Goal: Task Accomplishment & Management: Manage account settings

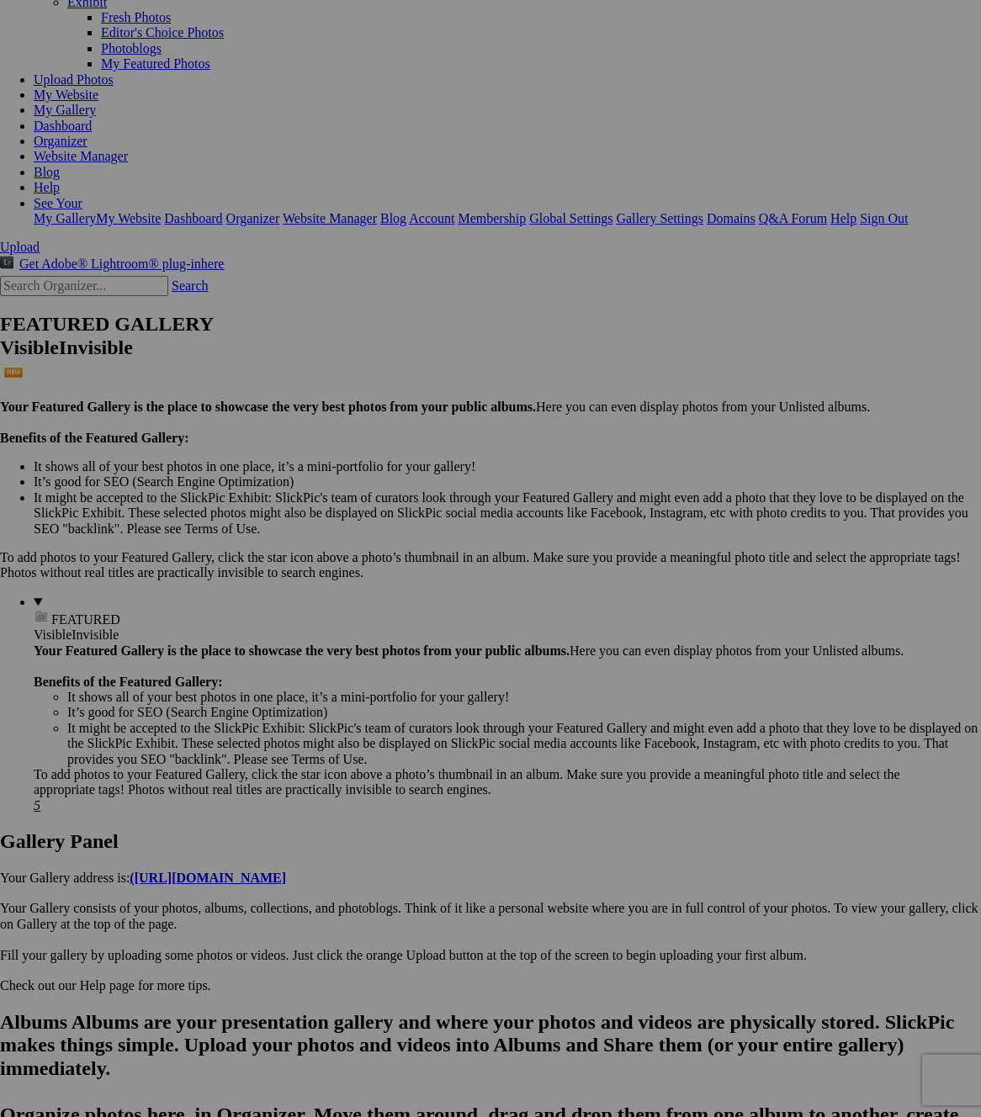
scroll to position [6, 0]
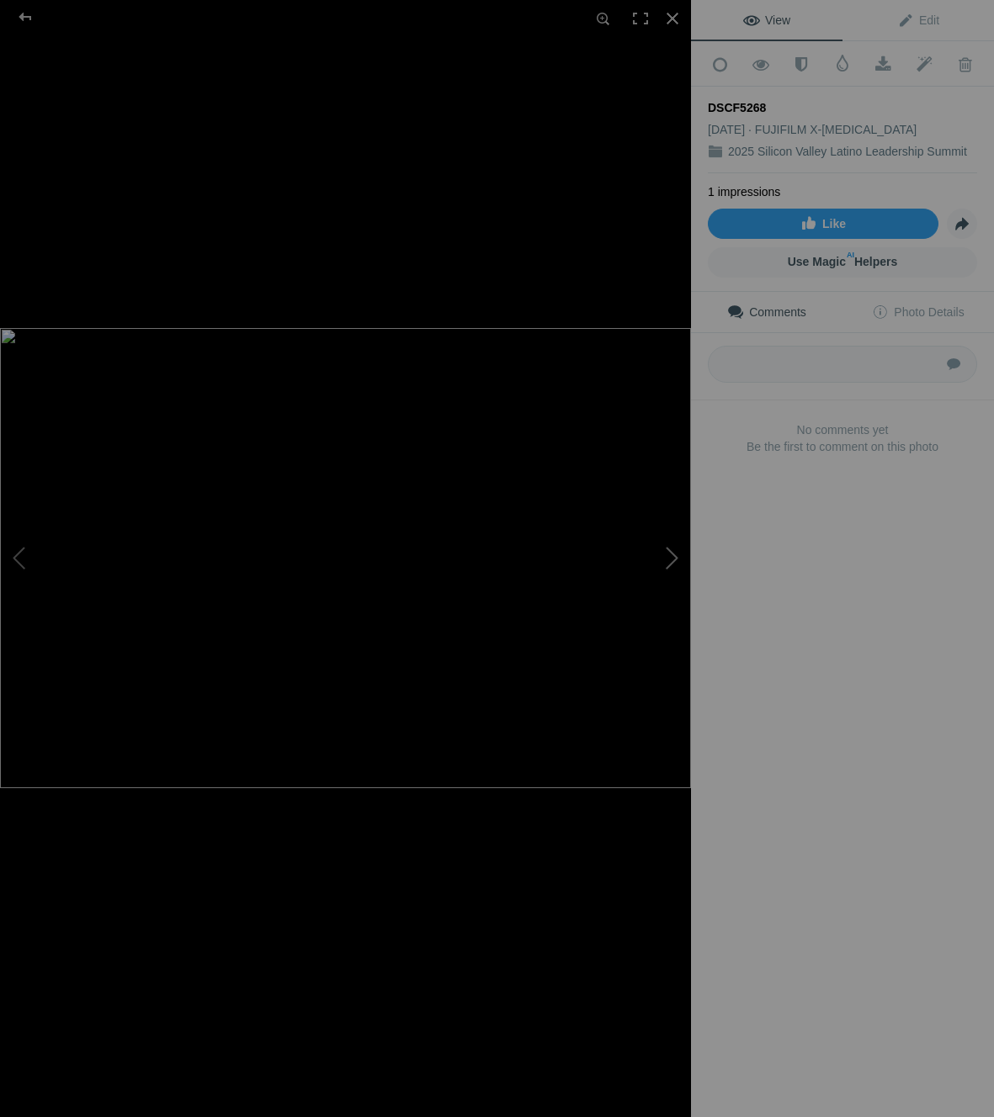
click at [668, 556] on button at bounding box center [628, 559] width 126 height 402
click at [667, 556] on button at bounding box center [628, 559] width 126 height 402
click at [756, 65] on span at bounding box center [761, 64] width 41 height 17
click at [22, 553] on button at bounding box center [63, 559] width 126 height 402
click at [755, 66] on span at bounding box center [761, 64] width 41 height 17
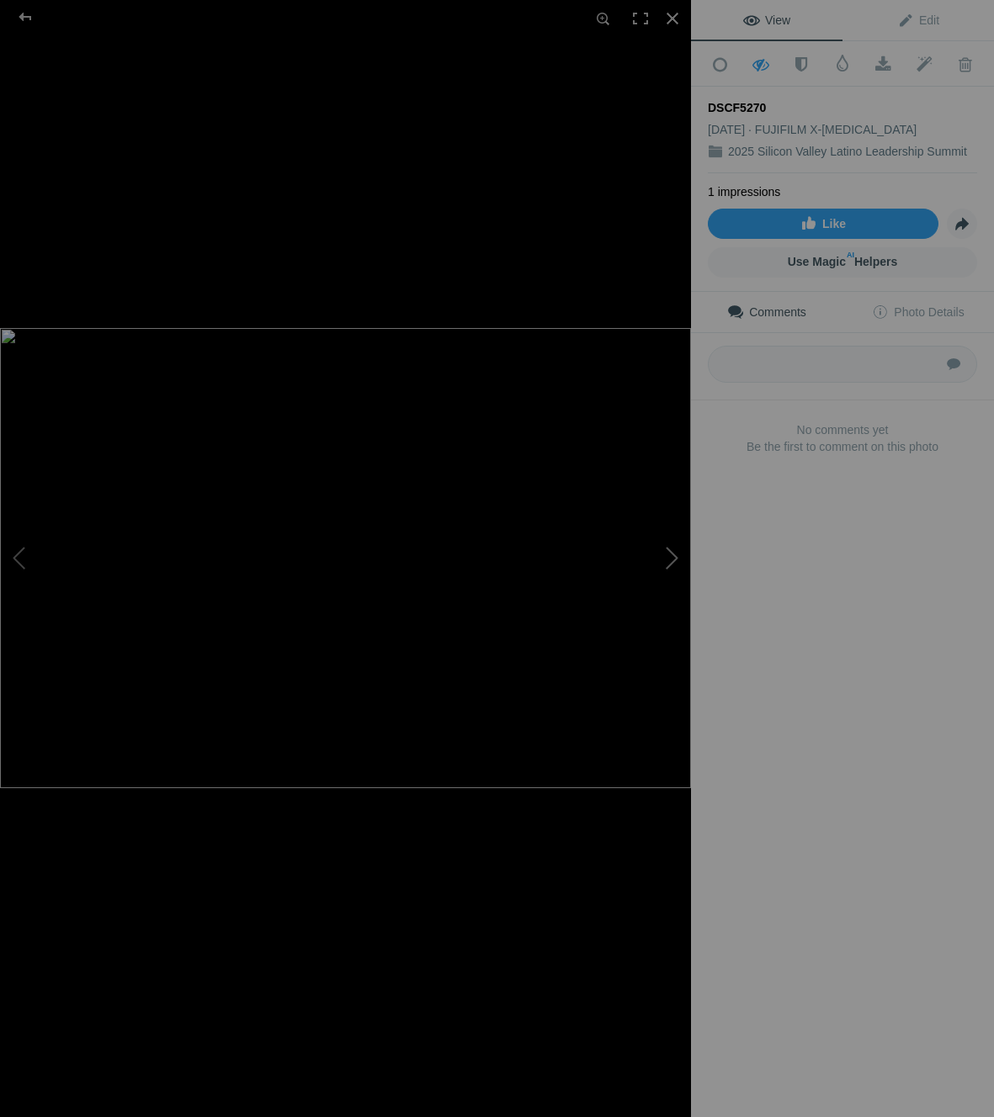
click at [671, 571] on button at bounding box center [628, 559] width 126 height 402
click at [670, 571] on button at bounding box center [628, 559] width 126 height 402
click at [670, 570] on button at bounding box center [628, 559] width 126 height 402
click at [29, 552] on button at bounding box center [63, 559] width 126 height 402
click at [758, 68] on span at bounding box center [761, 64] width 41 height 17
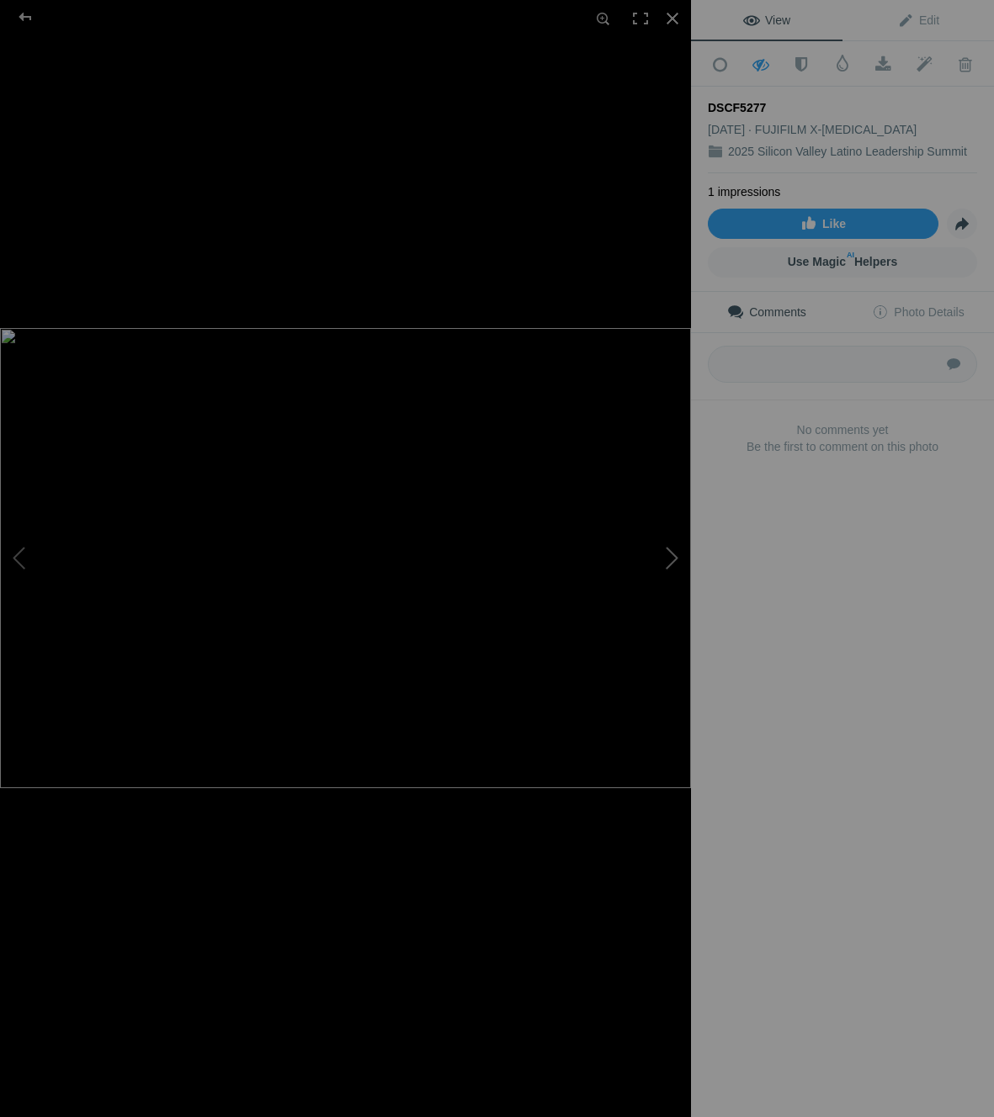
click at [675, 542] on button at bounding box center [628, 559] width 126 height 402
click at [26, 555] on button at bounding box center [63, 559] width 126 height 402
click at [758, 61] on span at bounding box center [761, 64] width 41 height 17
click at [664, 555] on button at bounding box center [628, 559] width 126 height 402
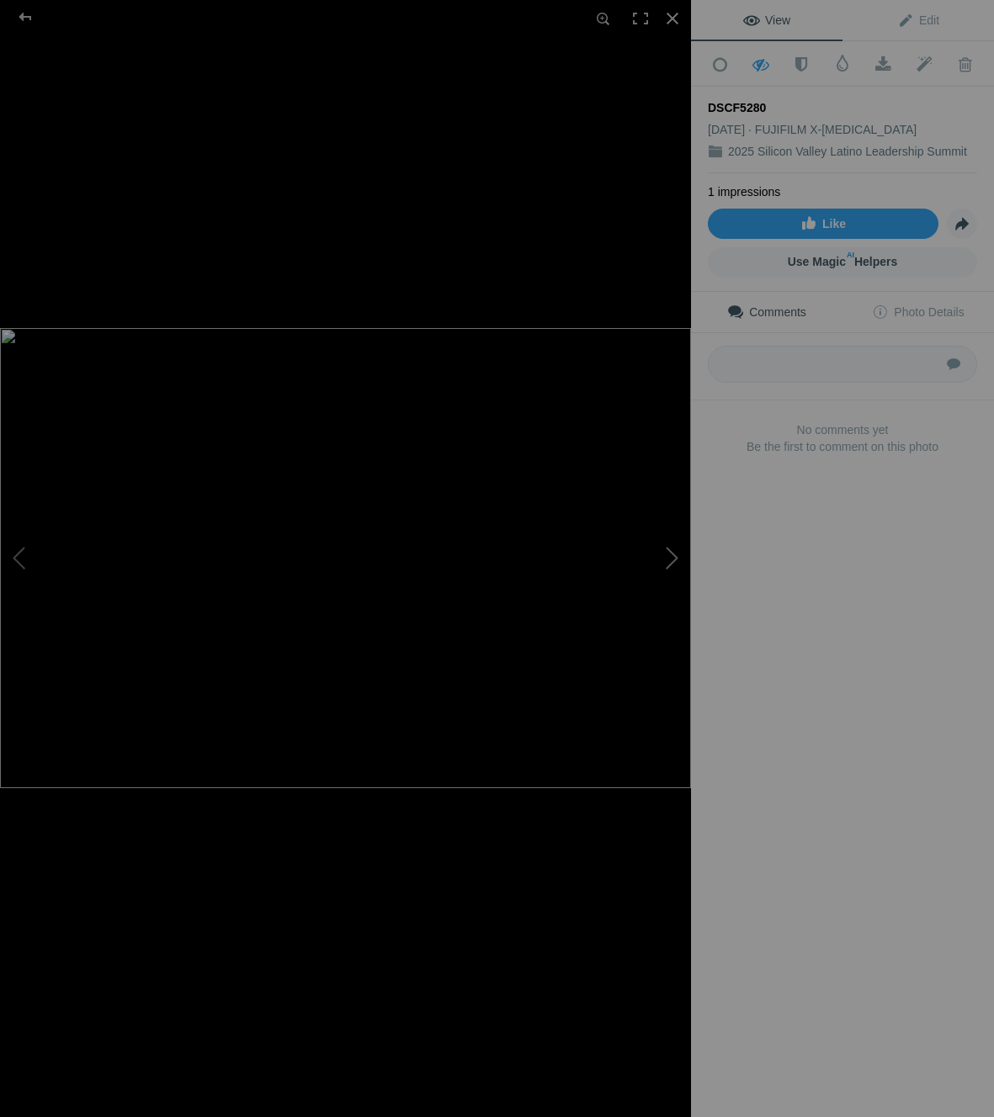
click at [661, 555] on button at bounding box center [628, 559] width 126 height 402
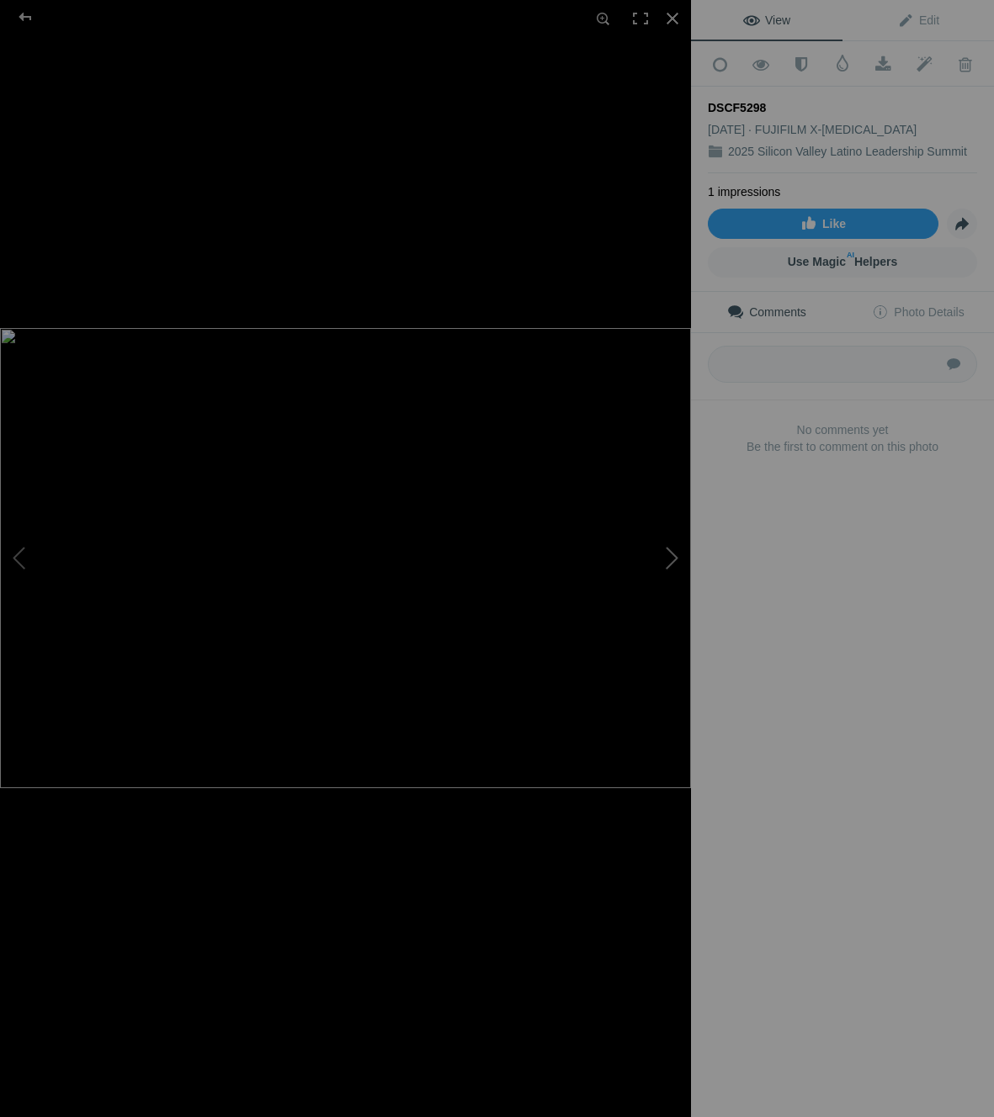
click at [661, 555] on button at bounding box center [628, 559] width 126 height 402
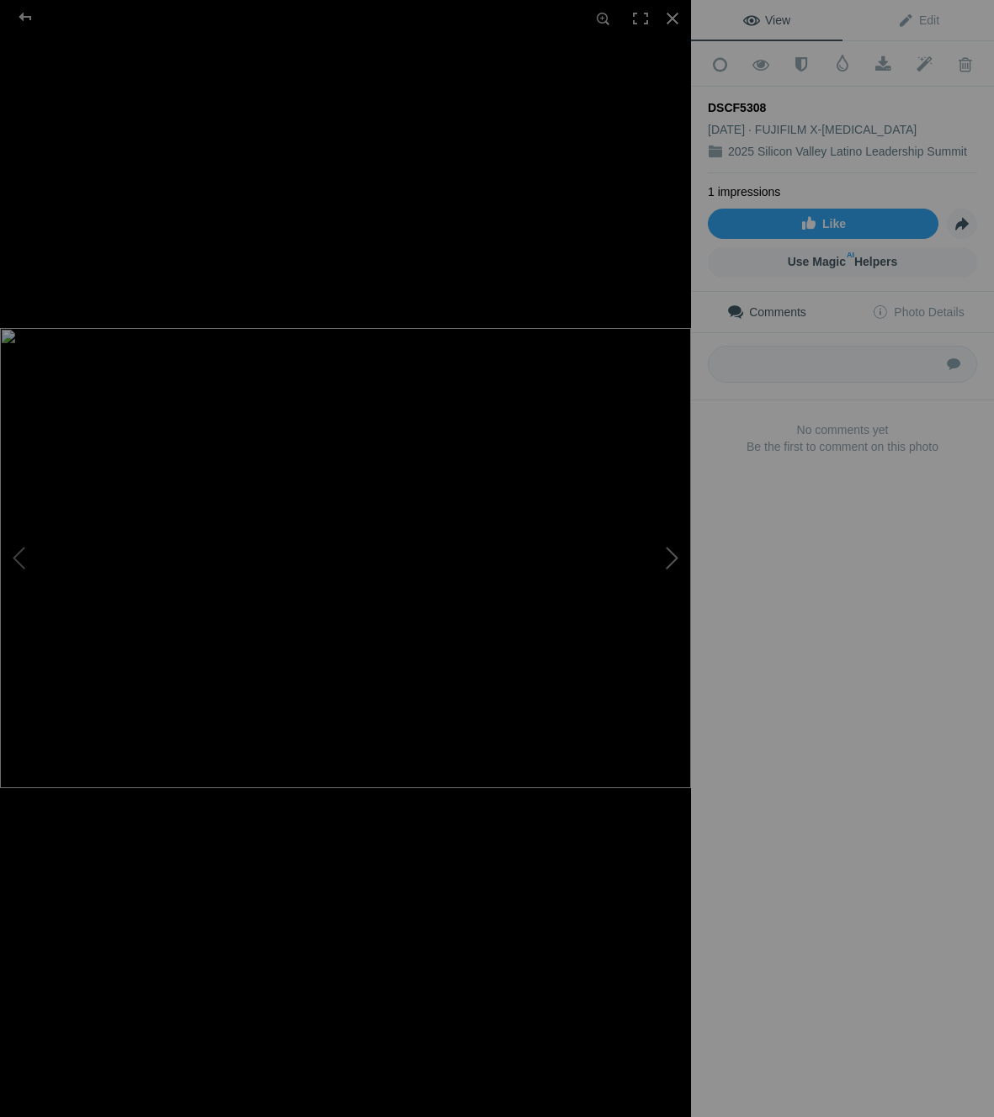
click at [661, 555] on button at bounding box center [628, 559] width 126 height 402
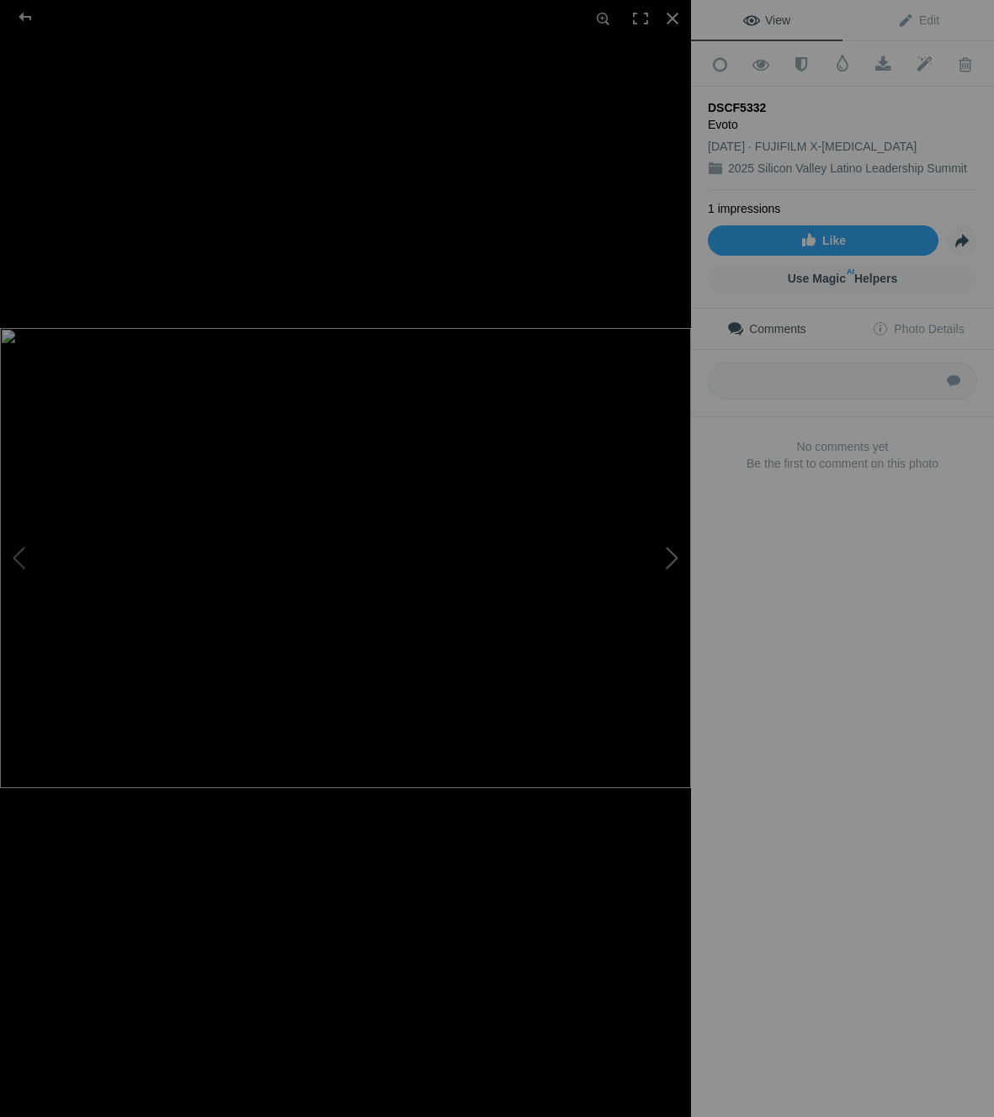
click at [661, 555] on button at bounding box center [628, 559] width 126 height 402
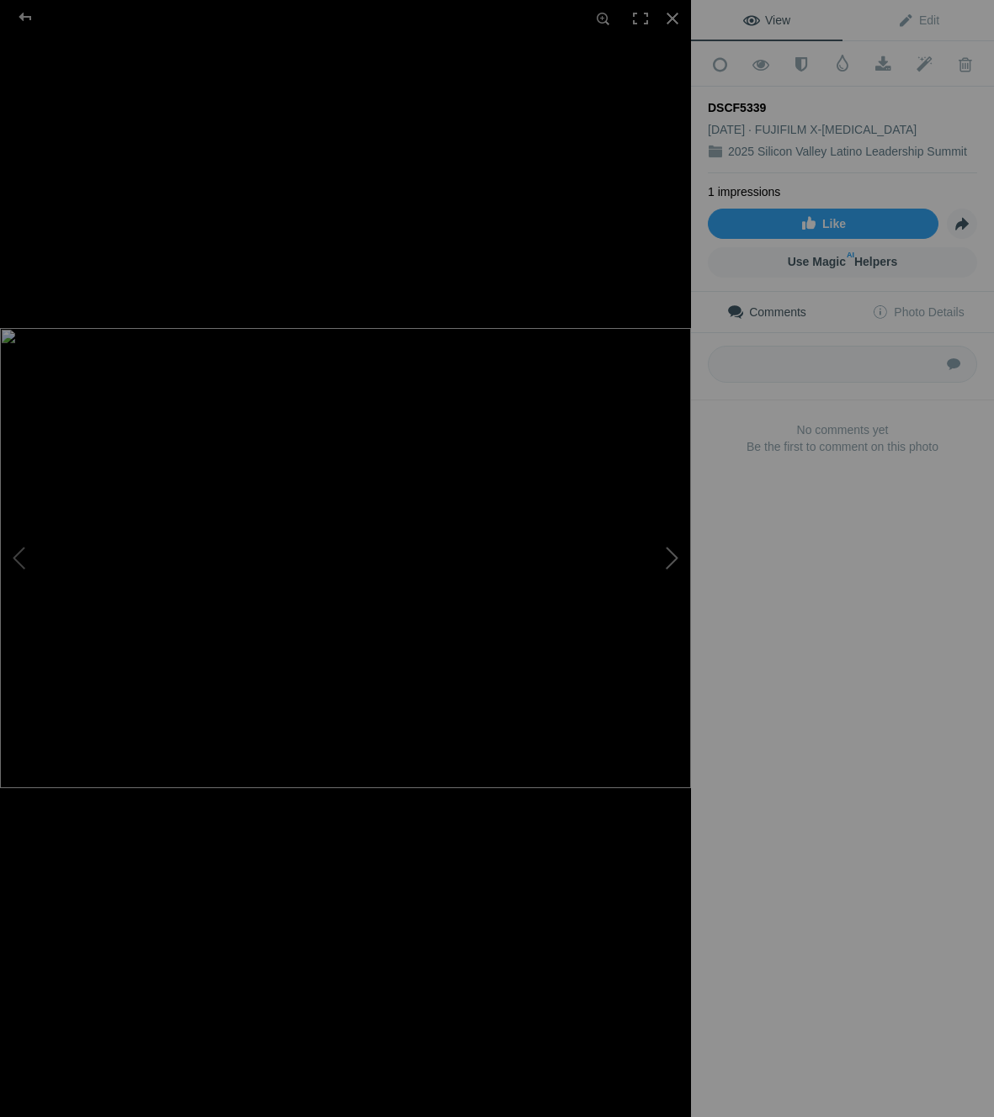
click at [661, 555] on button at bounding box center [628, 559] width 126 height 402
click at [663, 561] on button at bounding box center [628, 559] width 126 height 402
click at [24, 567] on button at bounding box center [63, 559] width 126 height 402
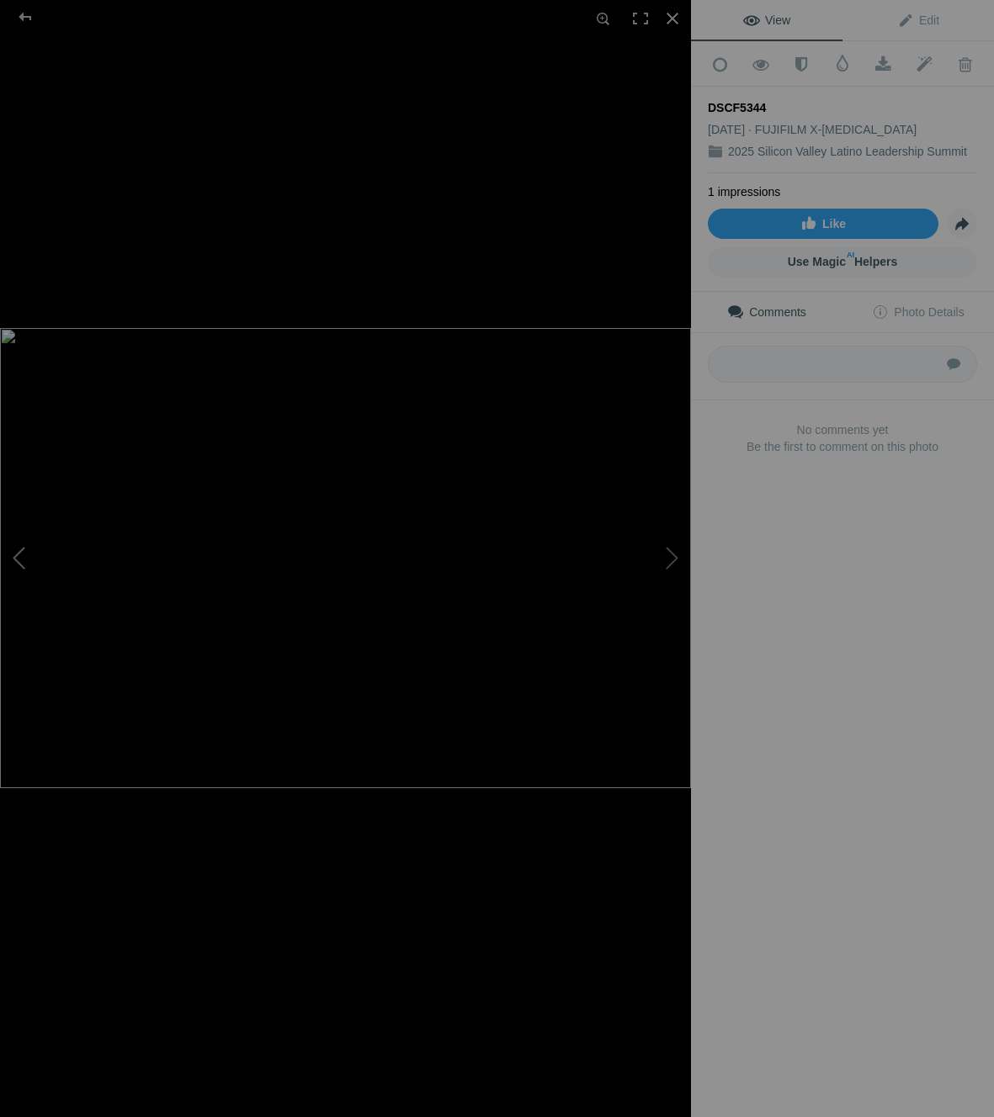
click at [24, 567] on button at bounding box center [63, 559] width 126 height 402
click at [641, 564] on button at bounding box center [628, 559] width 126 height 402
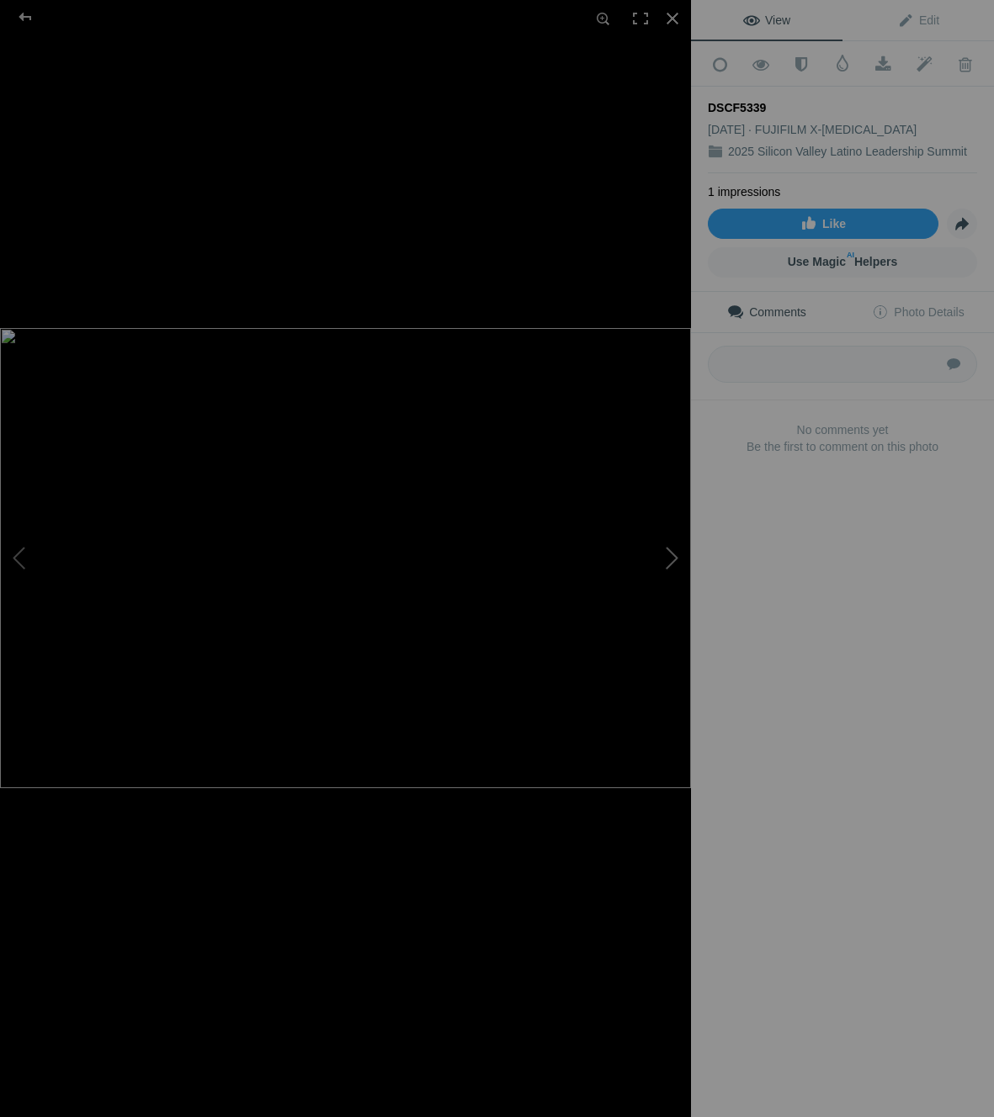
click at [662, 561] on button at bounding box center [628, 559] width 126 height 402
click at [657, 559] on button at bounding box center [628, 559] width 126 height 402
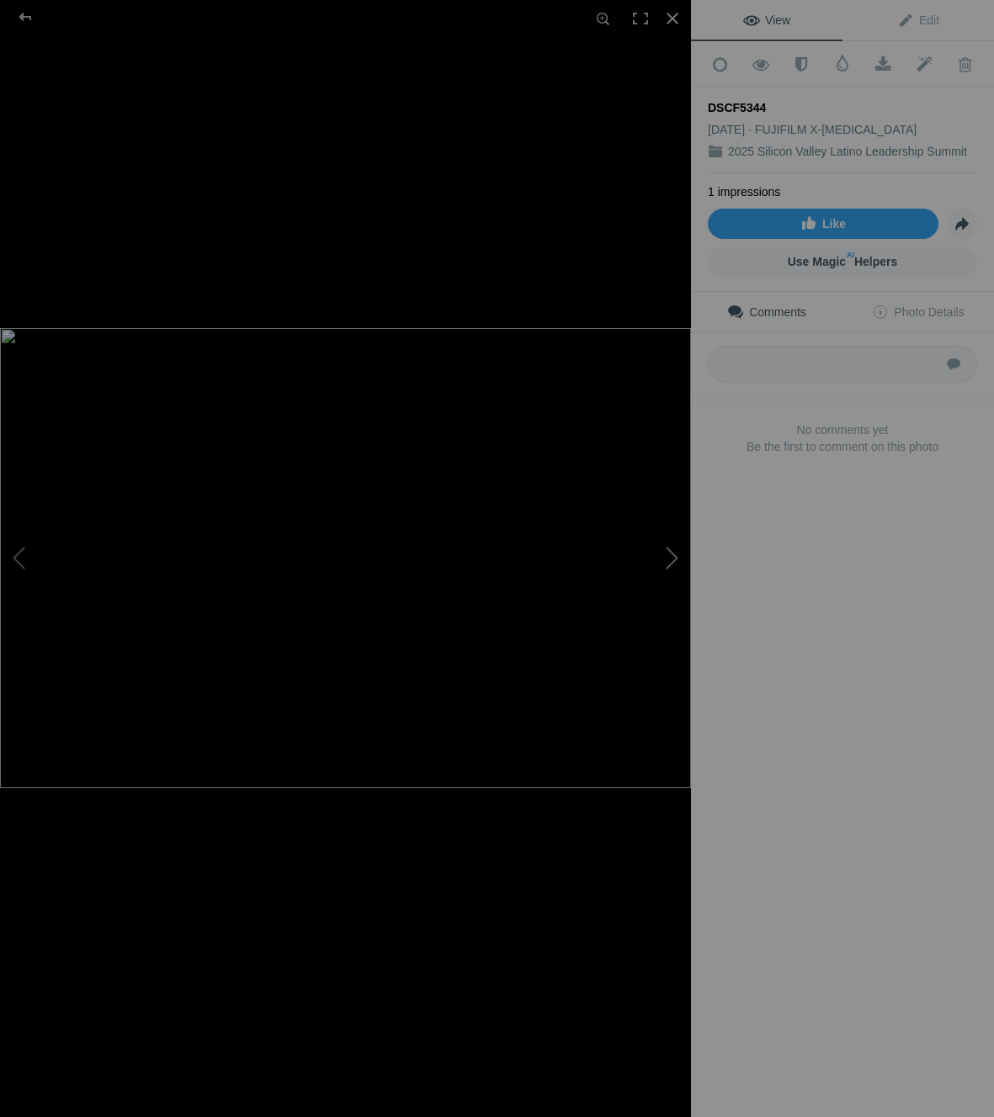
click at [657, 559] on button at bounding box center [628, 559] width 126 height 402
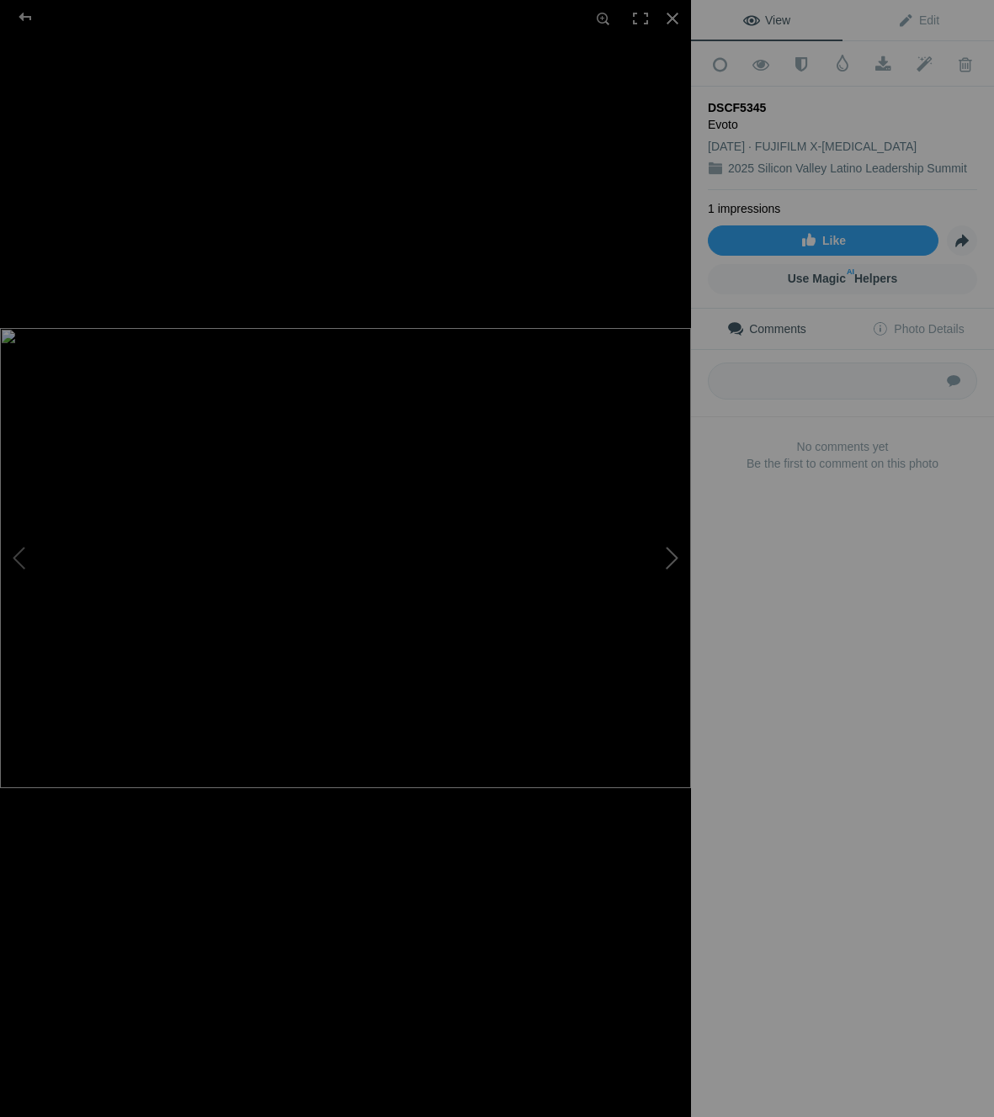
click at [657, 559] on button at bounding box center [628, 559] width 126 height 402
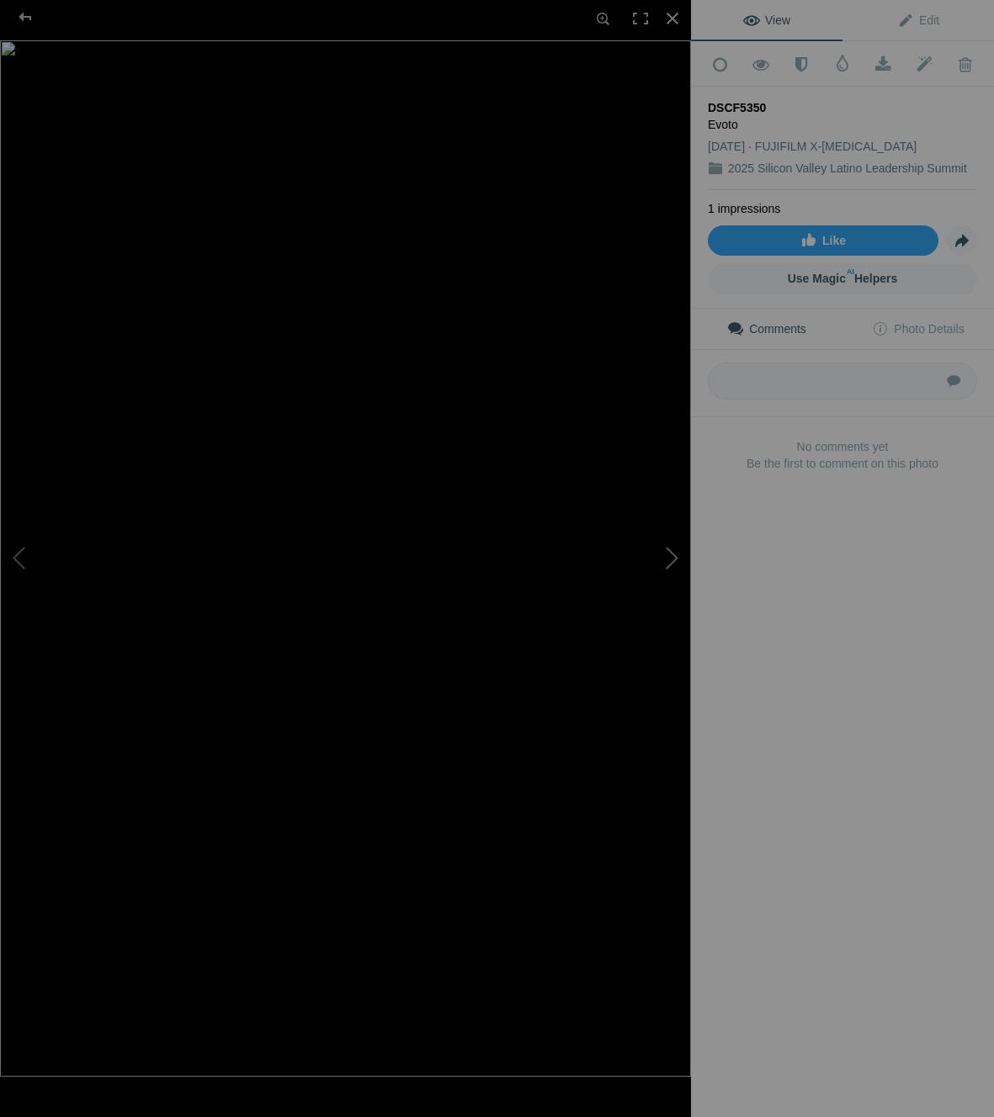
click at [657, 559] on button at bounding box center [628, 559] width 126 height 402
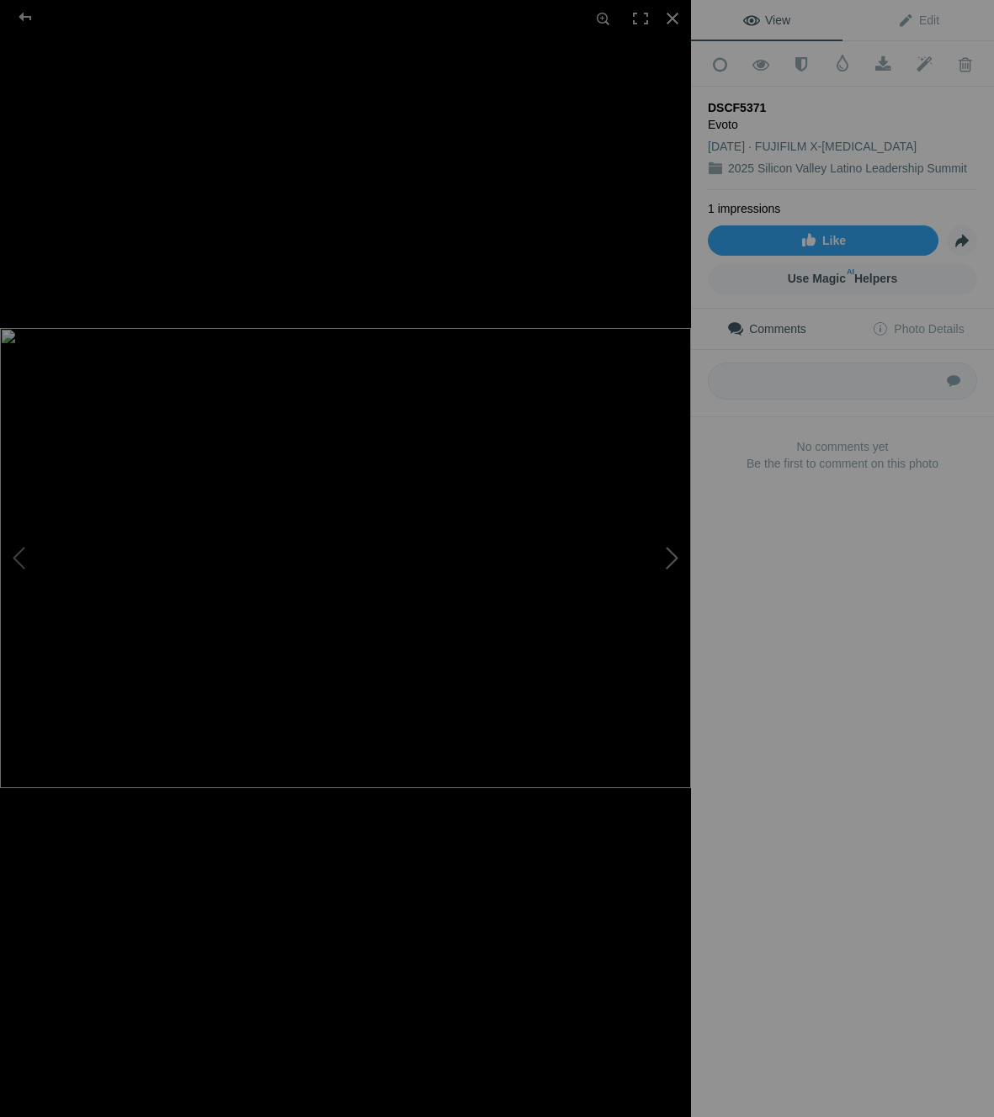
click at [657, 559] on button at bounding box center [628, 559] width 126 height 402
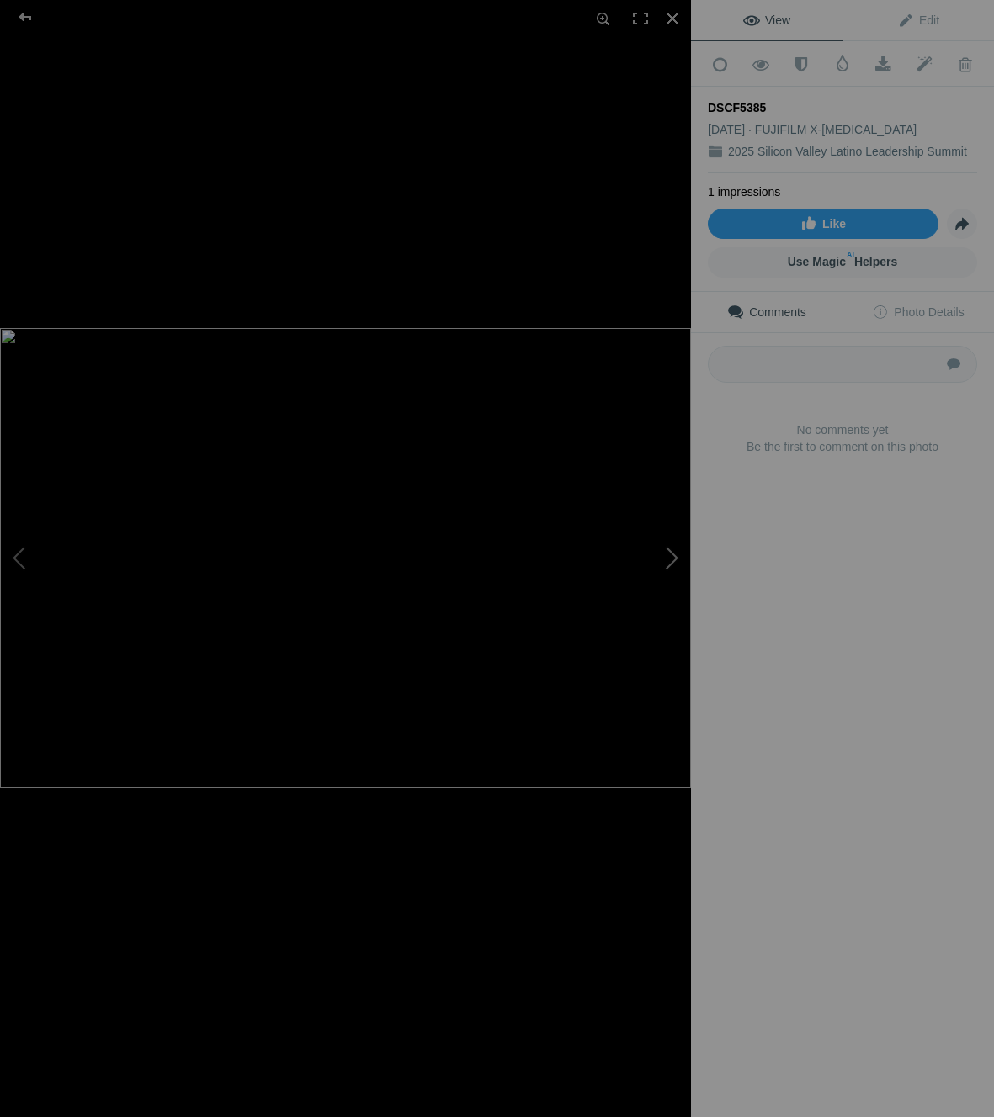
click at [657, 559] on button at bounding box center [628, 559] width 126 height 402
click at [759, 64] on span at bounding box center [761, 64] width 41 height 17
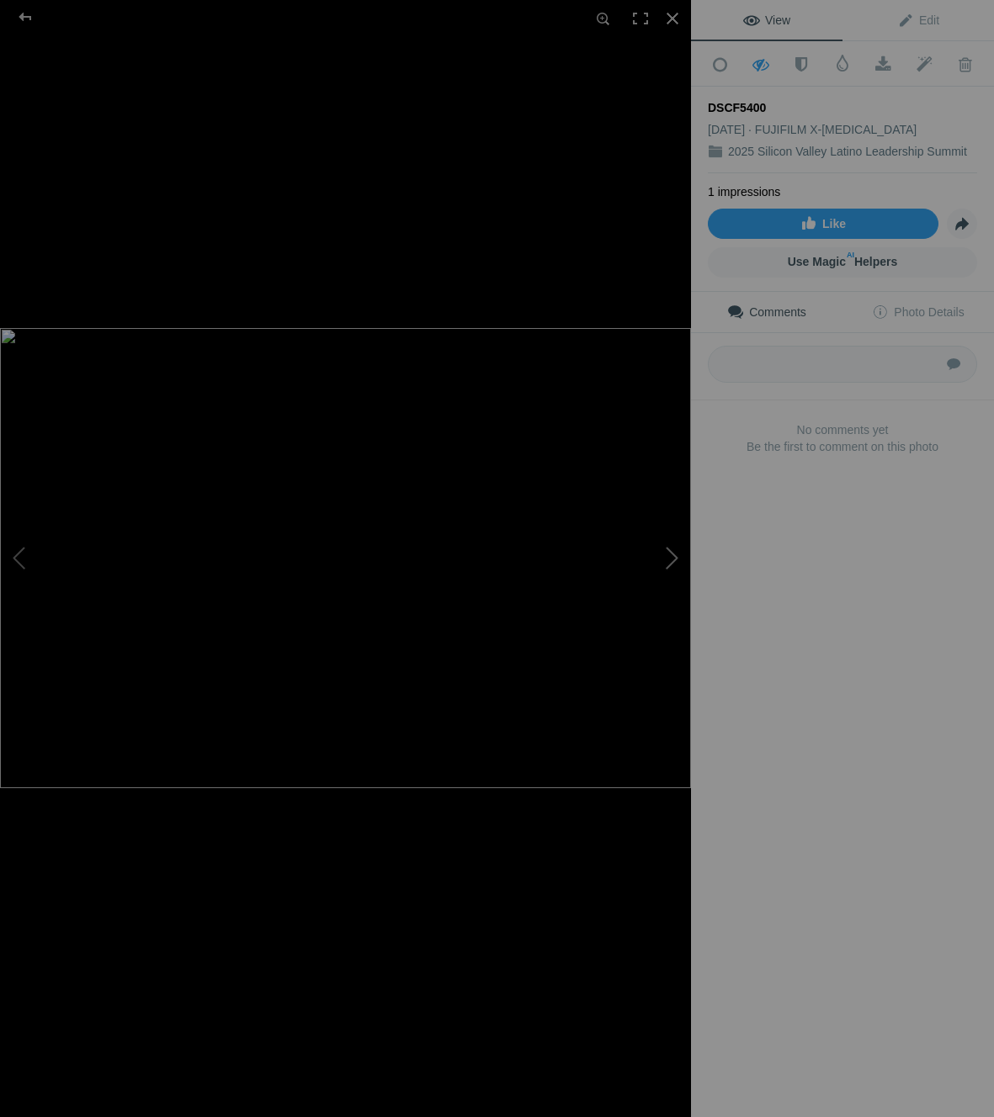
click at [674, 567] on button at bounding box center [628, 559] width 126 height 402
click at [759, 60] on span at bounding box center [761, 64] width 41 height 17
click at [669, 558] on button at bounding box center [628, 559] width 126 height 402
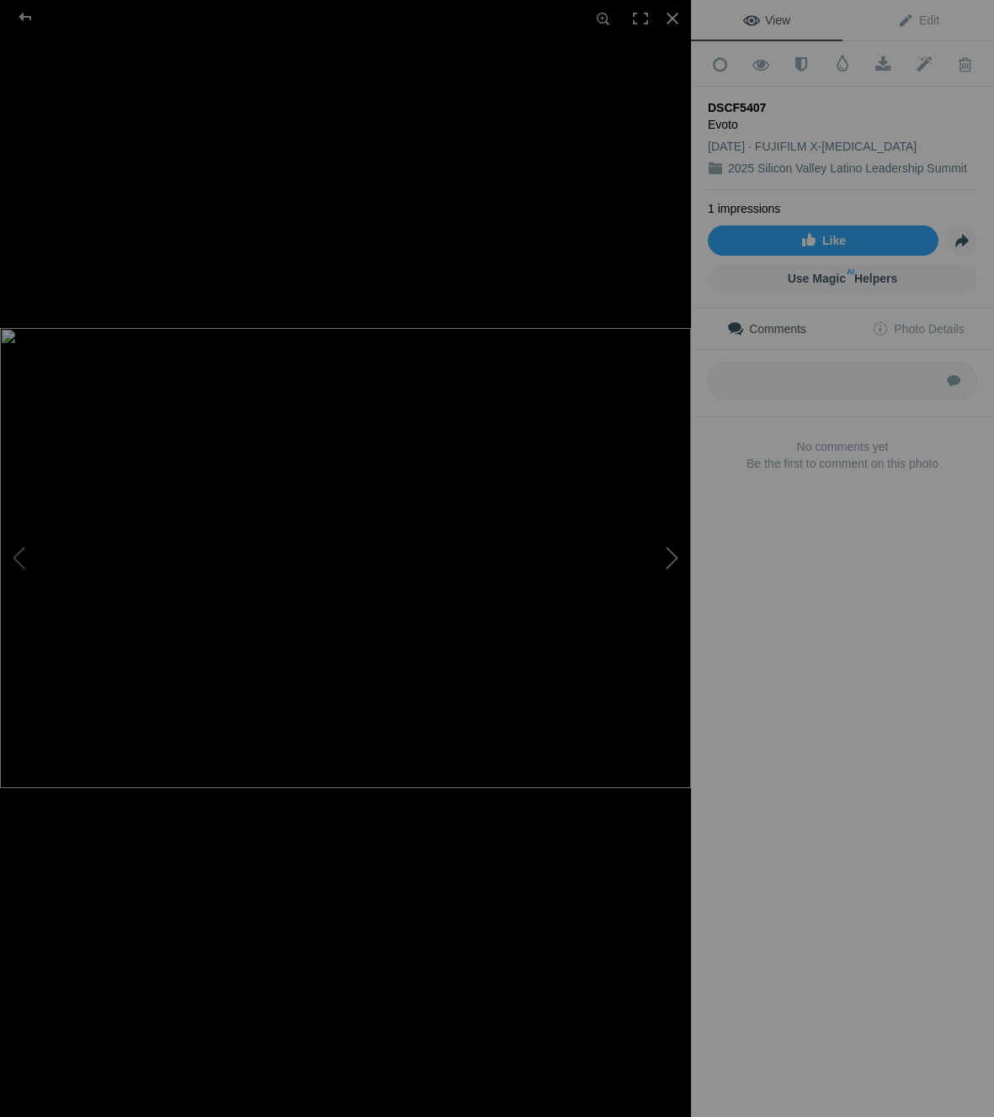
click at [669, 558] on button at bounding box center [628, 559] width 126 height 402
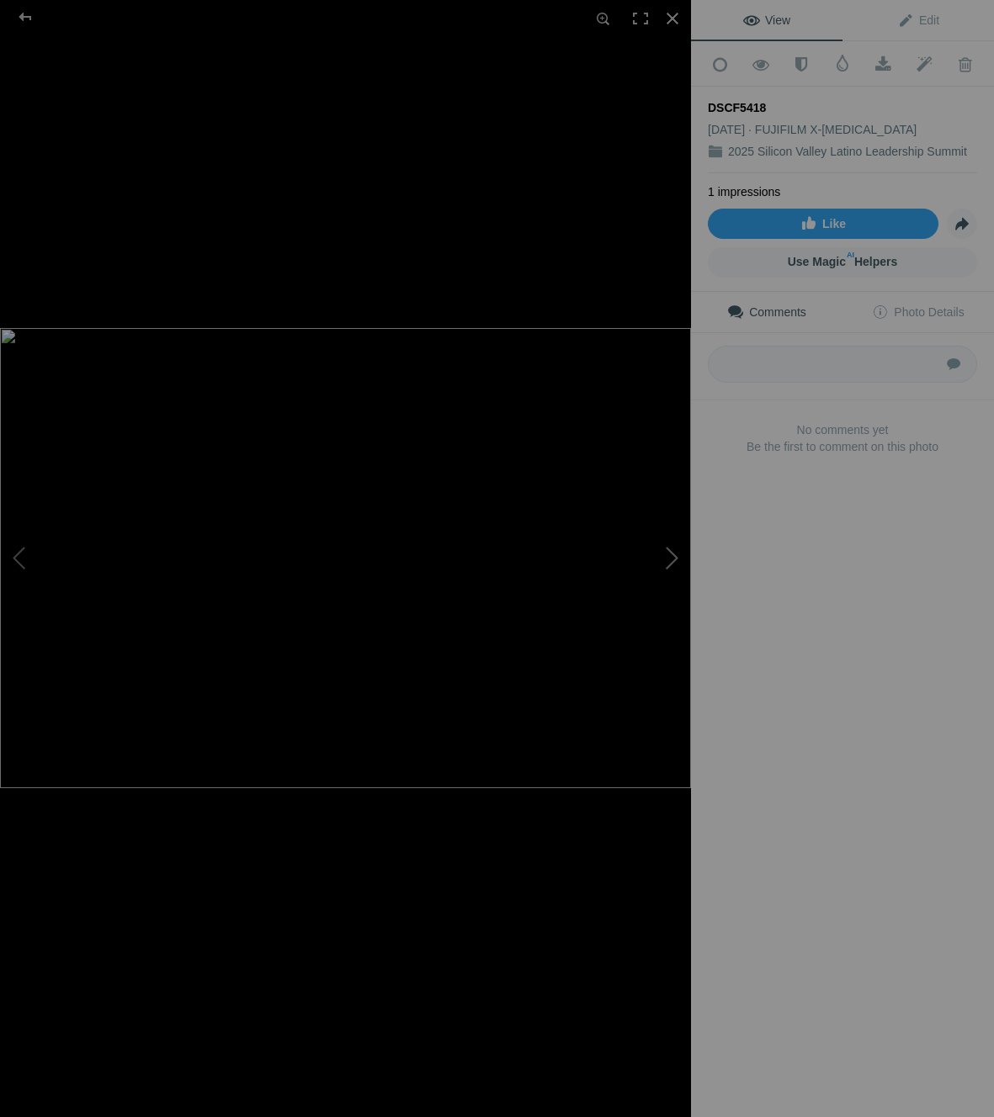
click at [669, 558] on button at bounding box center [628, 559] width 126 height 402
click at [26, 555] on button at bounding box center [63, 559] width 126 height 402
click at [25, 555] on button at bounding box center [63, 559] width 126 height 402
click at [675, 561] on button at bounding box center [628, 559] width 126 height 402
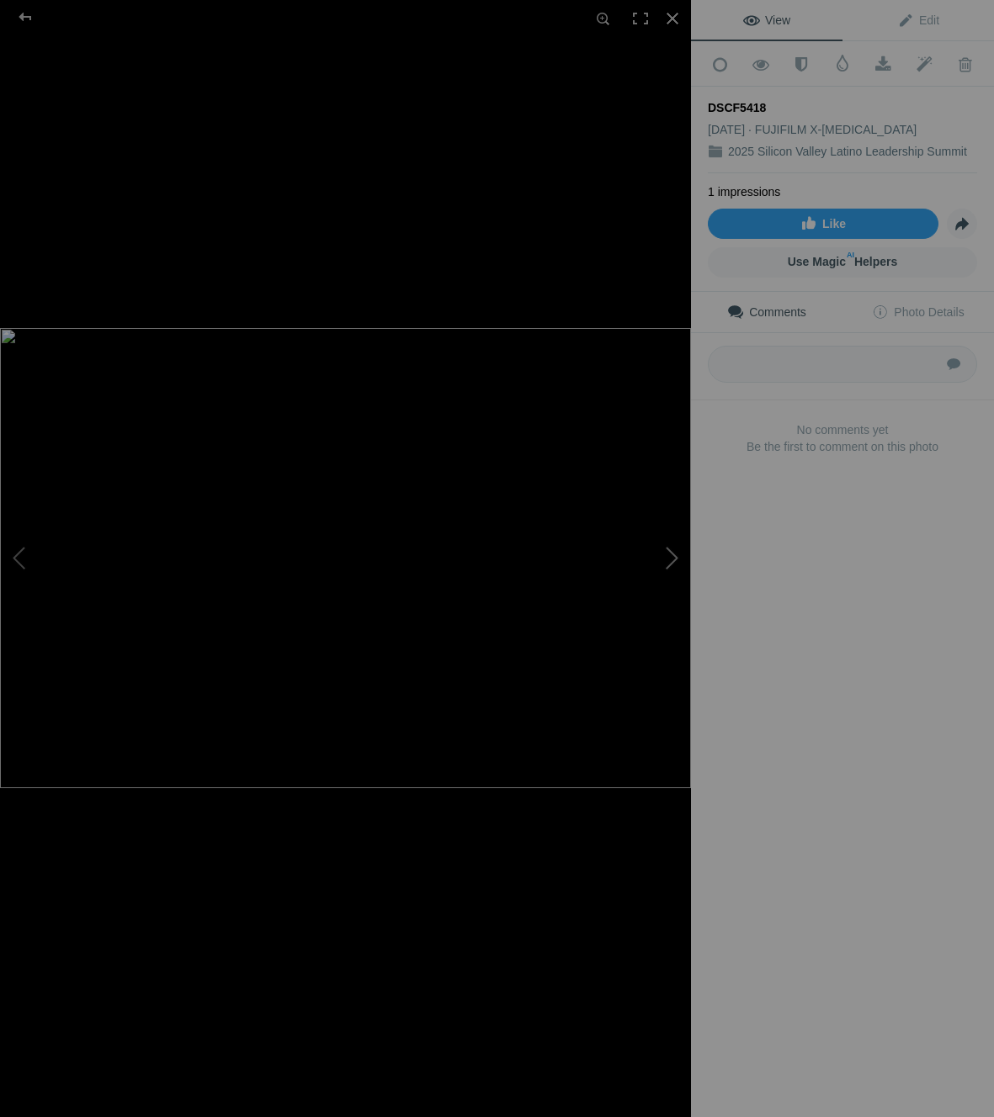
click at [676, 561] on button at bounding box center [628, 559] width 126 height 402
click at [762, 50] on link "Hide from Public View Unhide from Public View" at bounding box center [761, 64] width 41 height 42
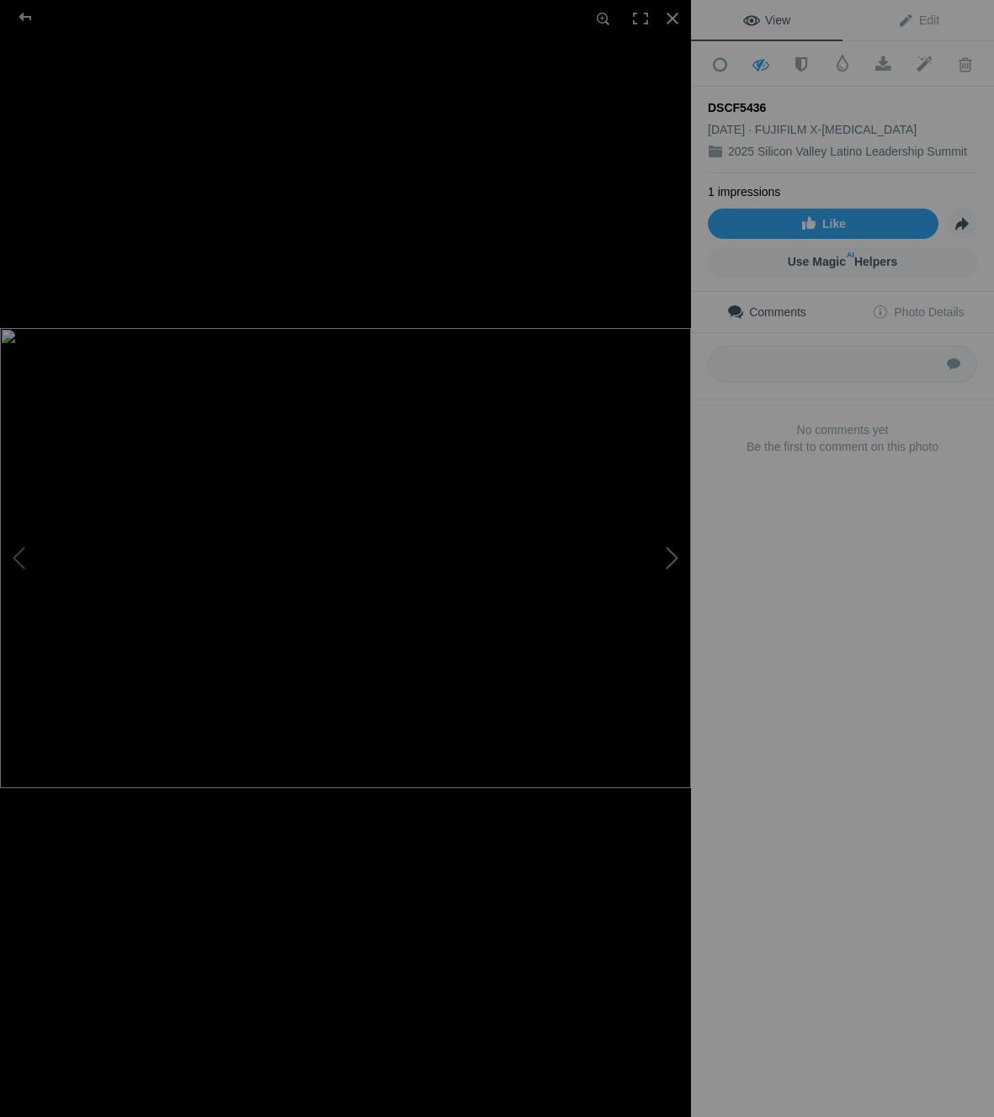
click at [670, 571] on button at bounding box center [628, 559] width 126 height 402
click at [672, 565] on button at bounding box center [628, 559] width 126 height 402
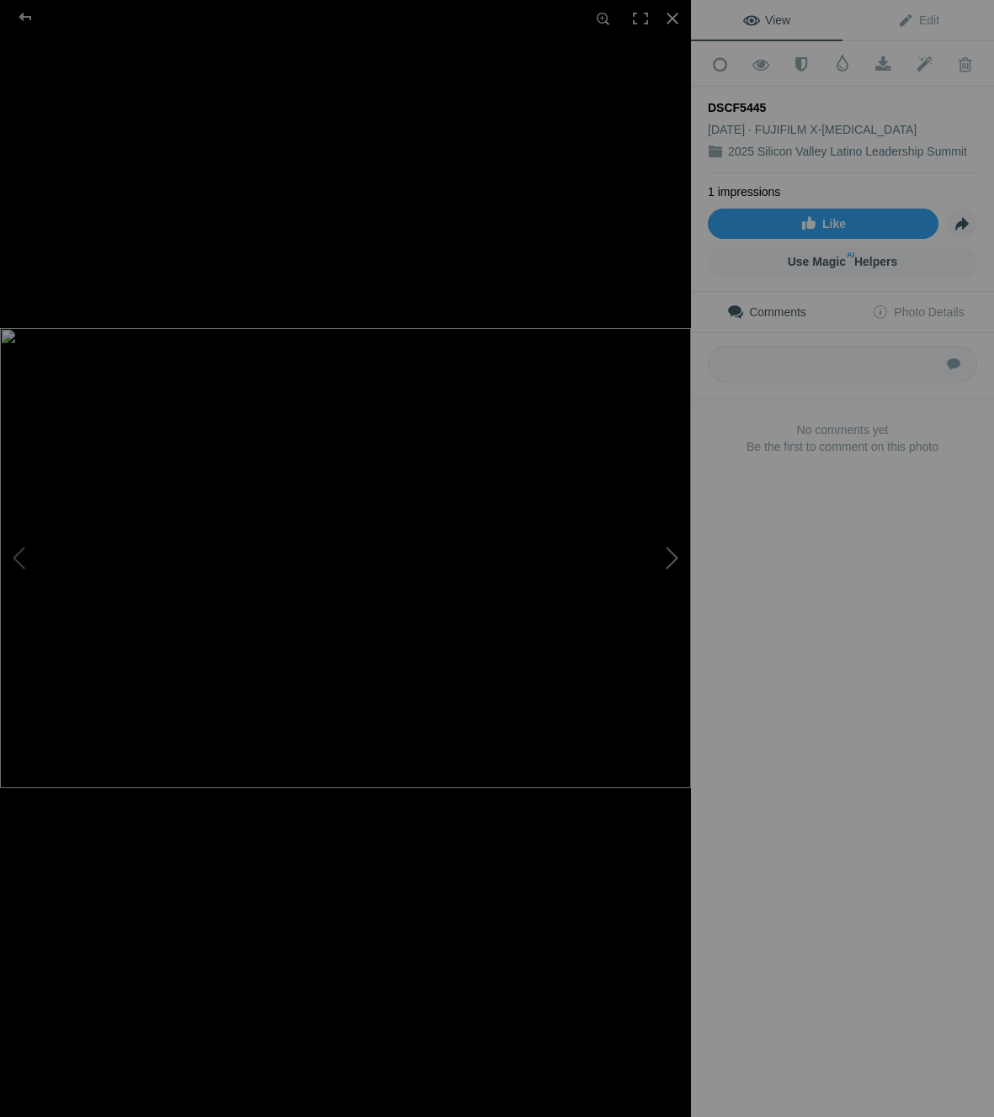
click at [672, 565] on button at bounding box center [628, 559] width 126 height 402
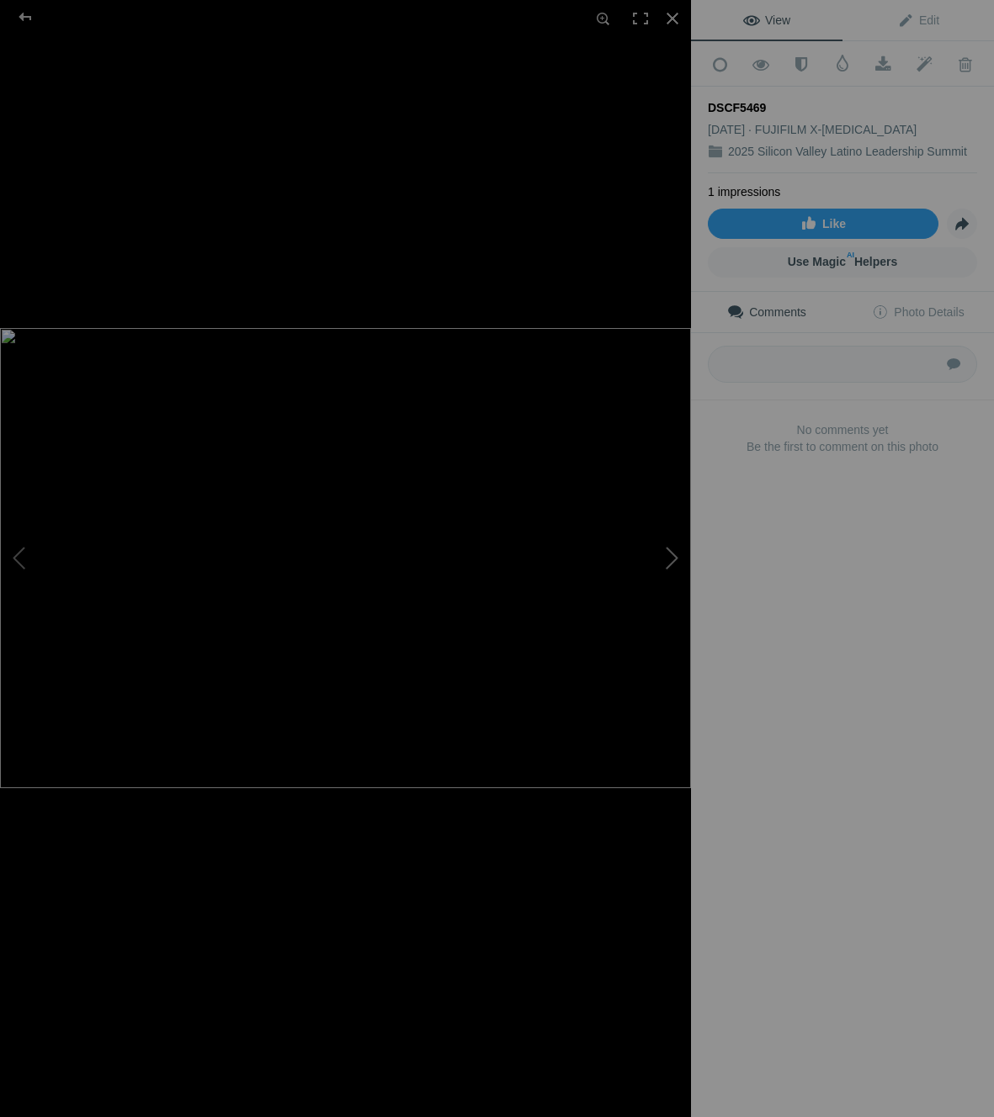
click at [672, 565] on button at bounding box center [628, 559] width 126 height 402
click at [671, 566] on button at bounding box center [628, 559] width 126 height 402
click at [672, 567] on button at bounding box center [628, 559] width 126 height 402
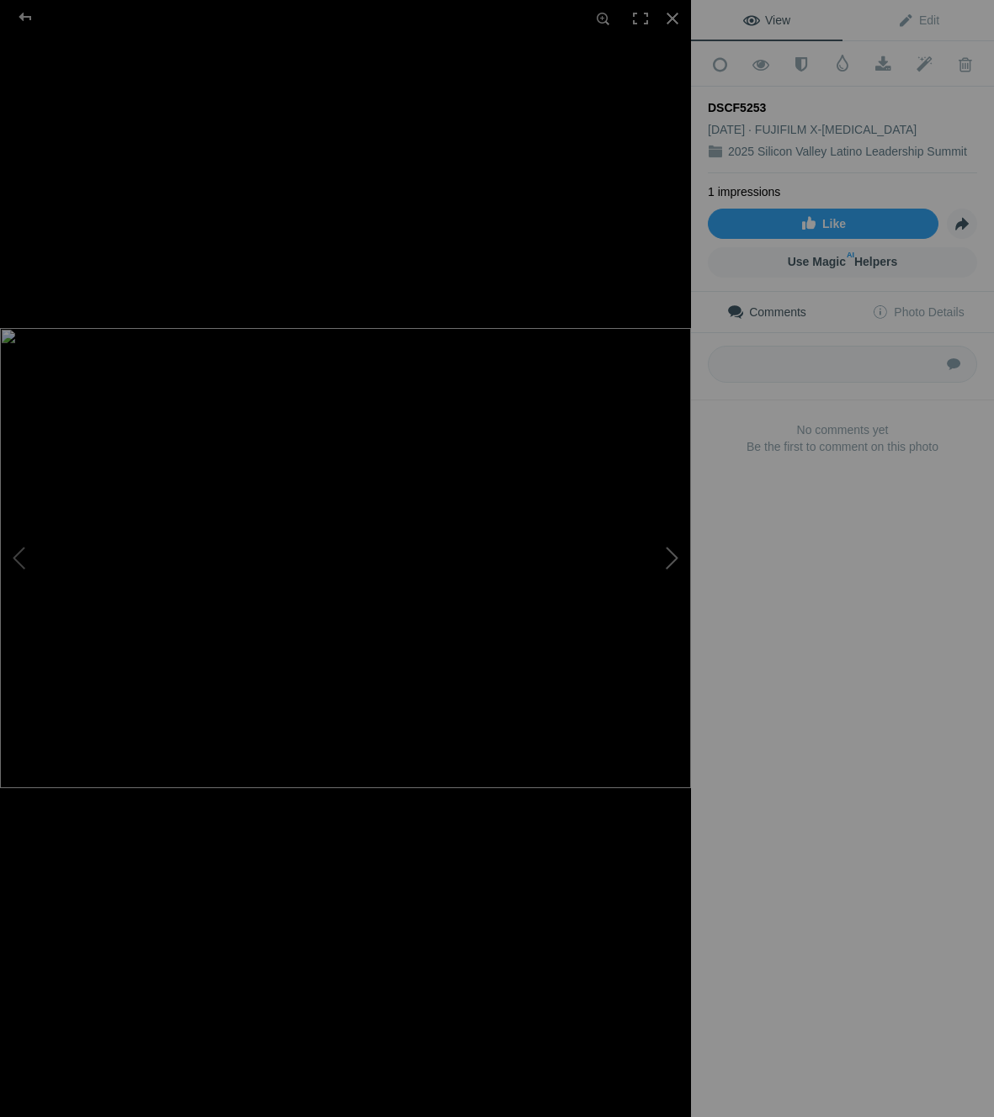
click at [674, 566] on button at bounding box center [628, 559] width 126 height 402
click at [672, 566] on button at bounding box center [628, 559] width 126 height 402
click at [673, 564] on button at bounding box center [628, 559] width 126 height 402
click at [672, 565] on button at bounding box center [628, 559] width 126 height 402
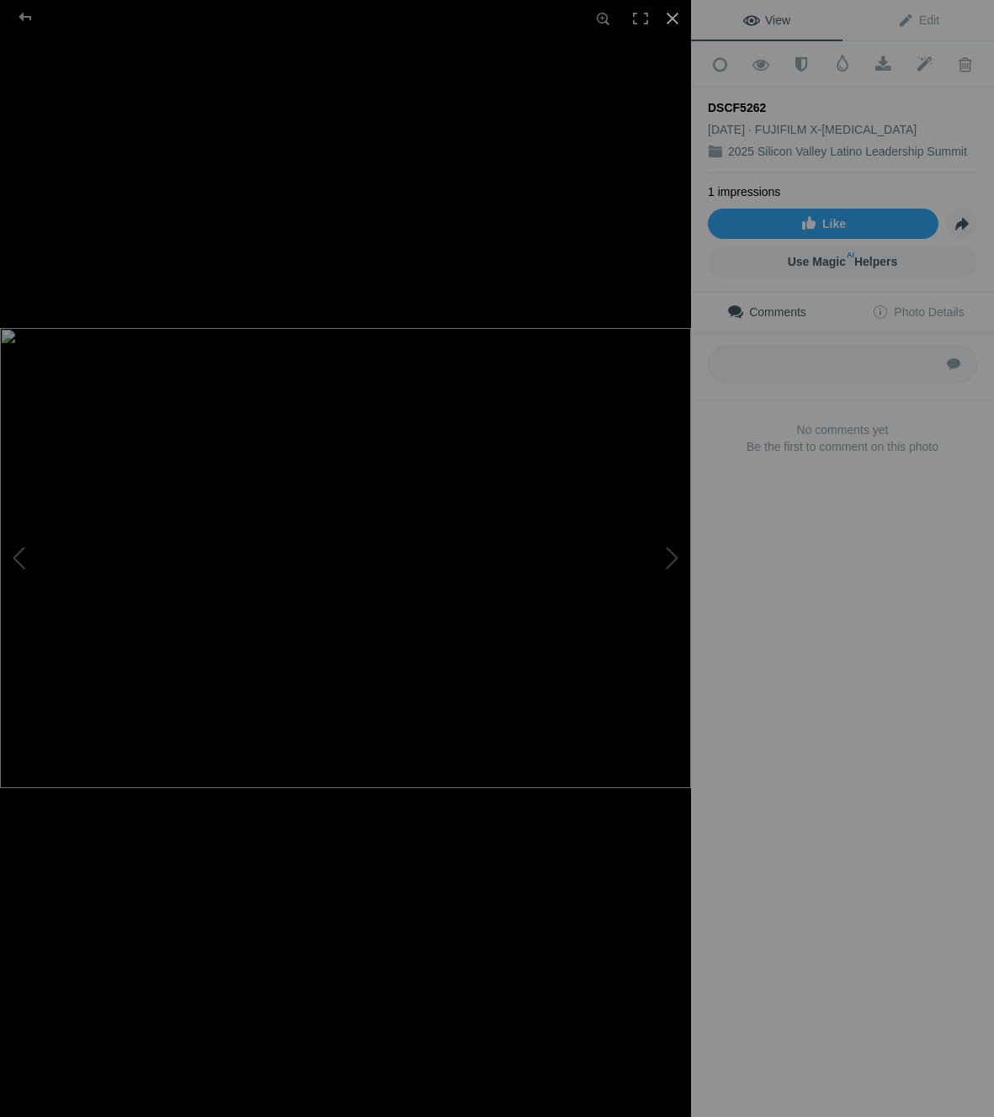
click at [673, 13] on div at bounding box center [672, 18] width 37 height 37
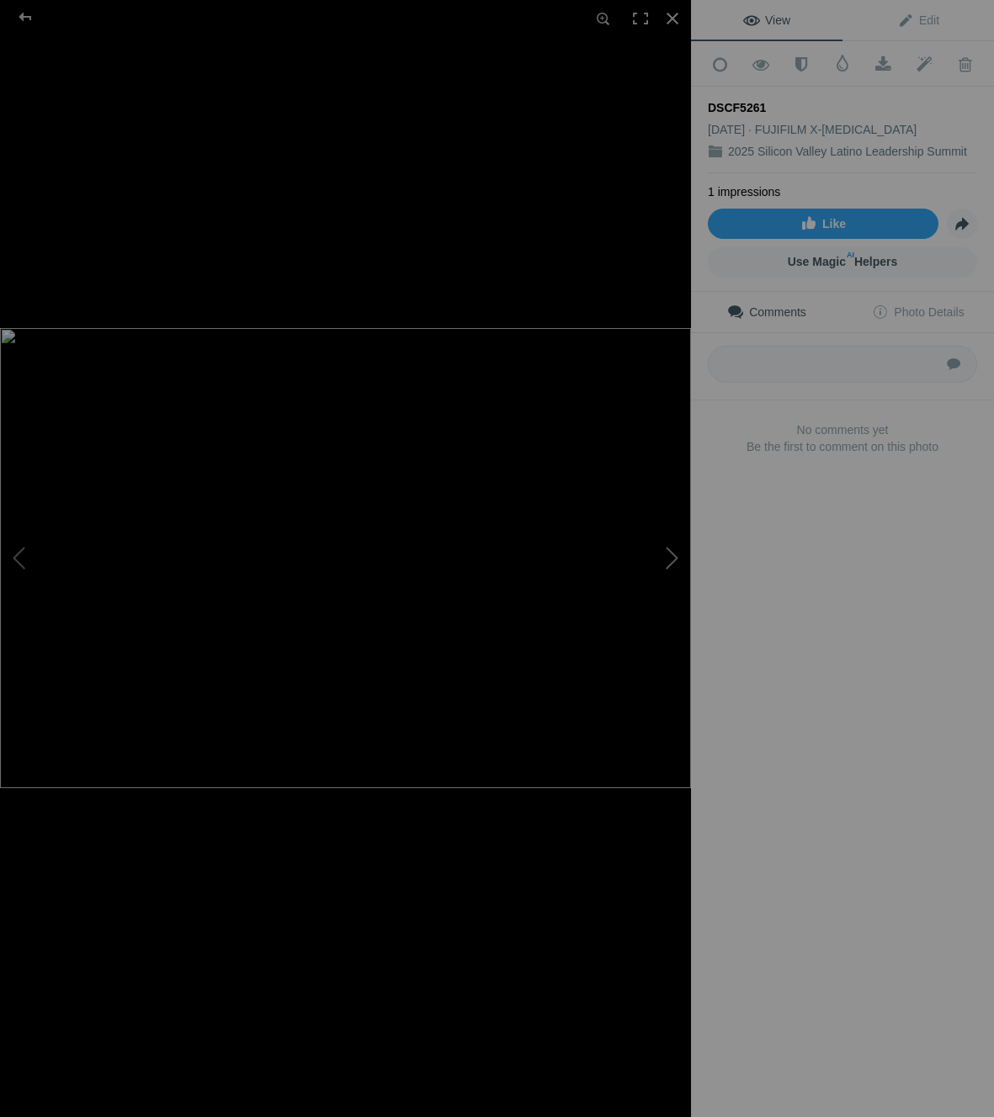
click at [680, 555] on button at bounding box center [628, 559] width 126 height 402
click at [28, 560] on button at bounding box center [63, 559] width 126 height 402
click at [28, 563] on button at bounding box center [63, 559] width 126 height 402
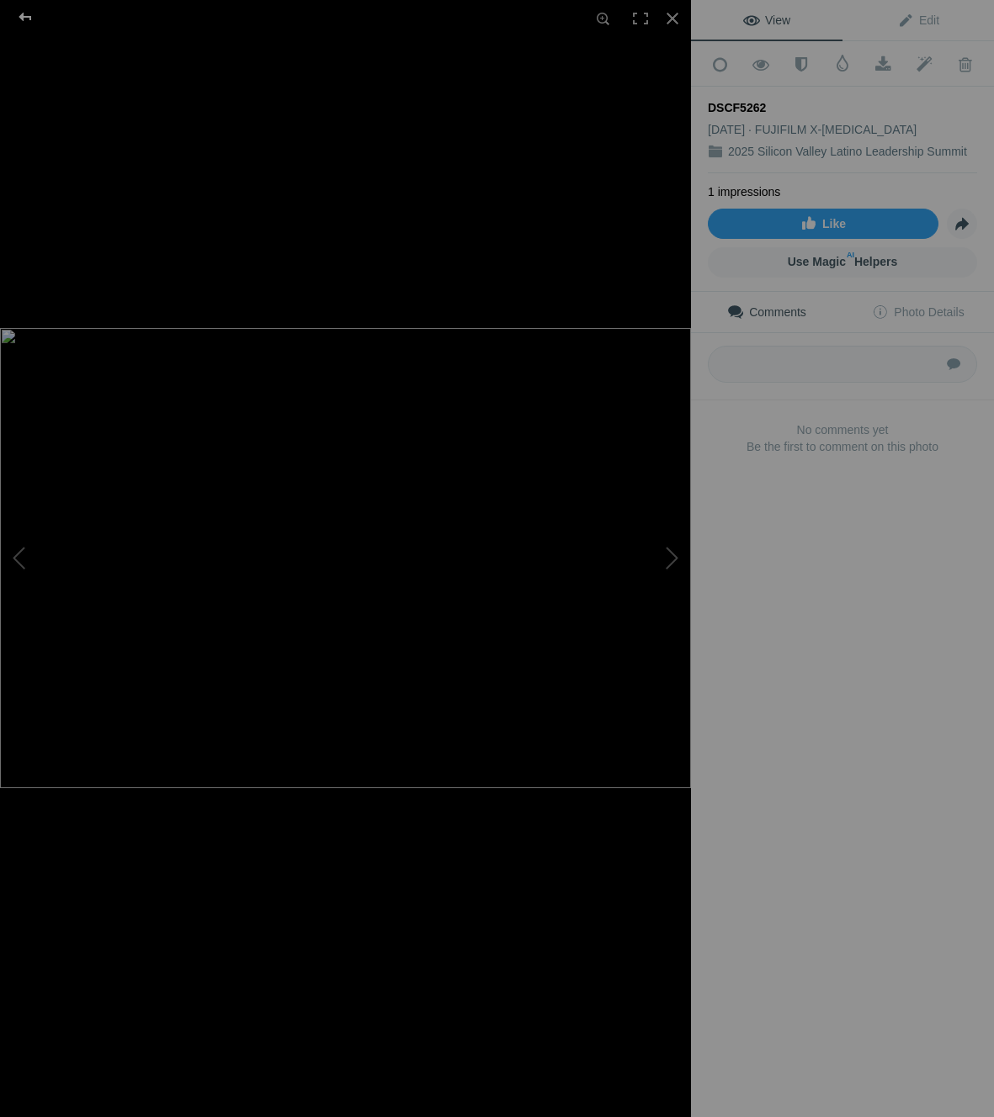
click at [28, 16] on div at bounding box center [25, 17] width 61 height 34
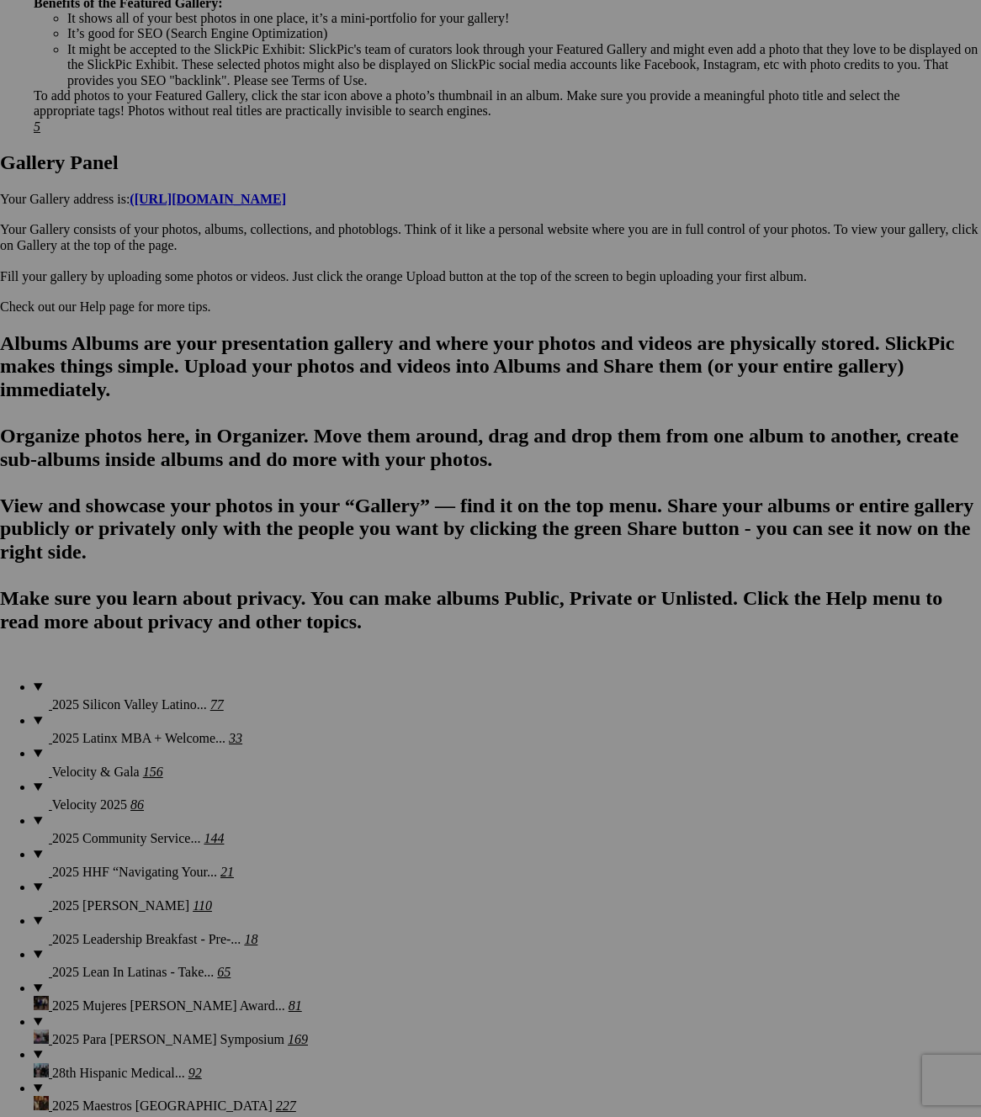
scroll to position [973, 0]
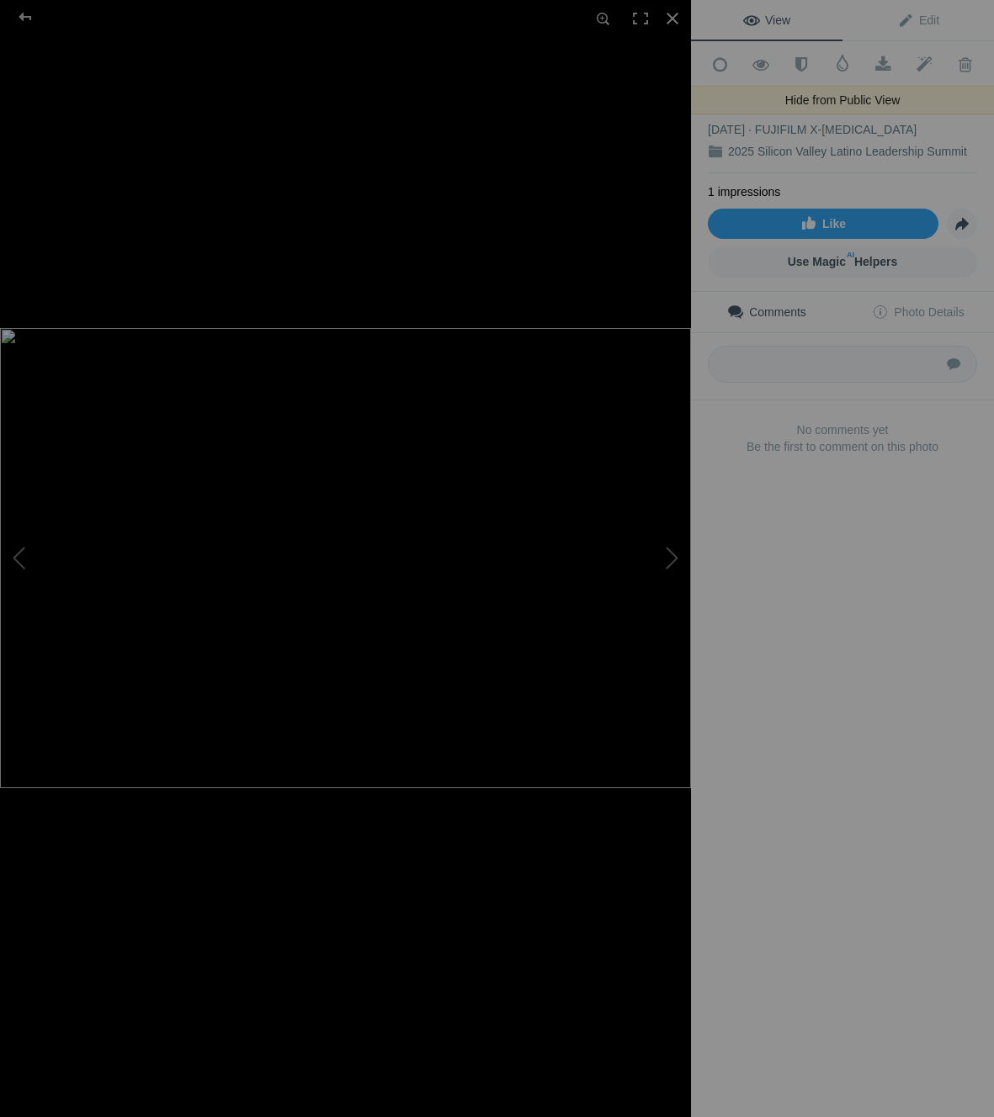
click at [754, 73] on link "Hide from Public View Unhide from Public View" at bounding box center [761, 64] width 41 height 42
click at [668, 15] on div at bounding box center [672, 18] width 37 height 37
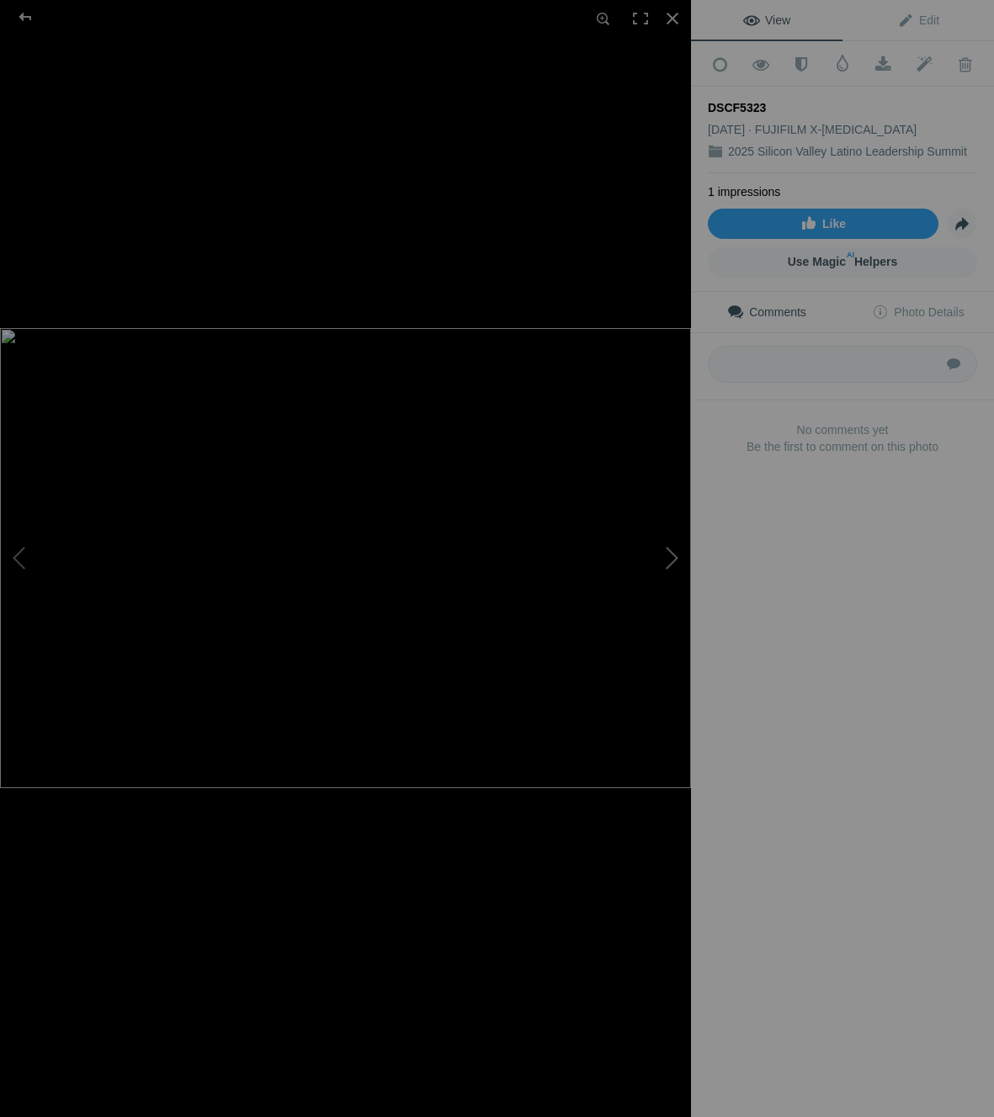
click at [665, 555] on button at bounding box center [628, 559] width 126 height 402
click at [37, 563] on button at bounding box center [63, 559] width 126 height 402
click at [675, 559] on button at bounding box center [628, 559] width 126 height 402
click at [760, 59] on span at bounding box center [761, 64] width 41 height 17
click at [673, 16] on div at bounding box center [672, 18] width 37 height 37
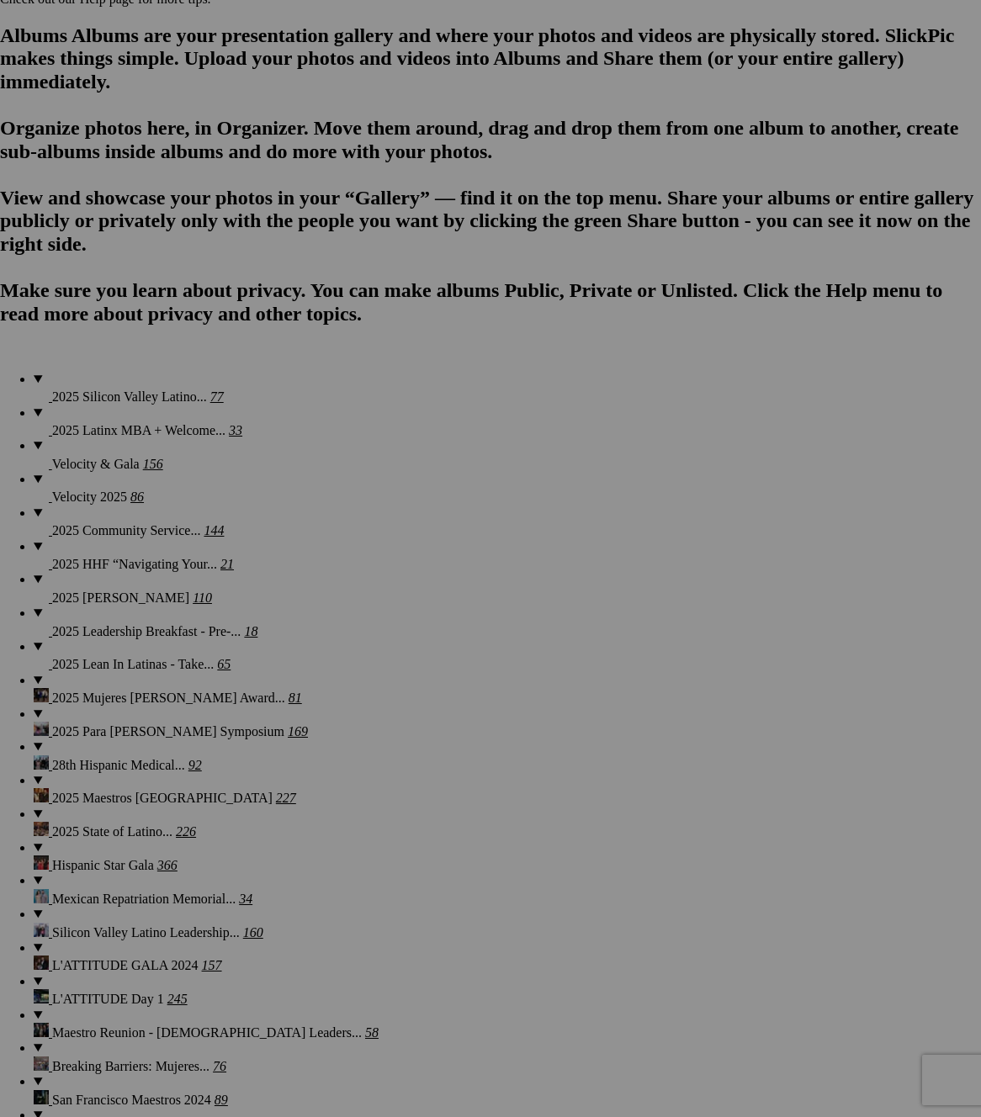
scroll to position [1322, 0]
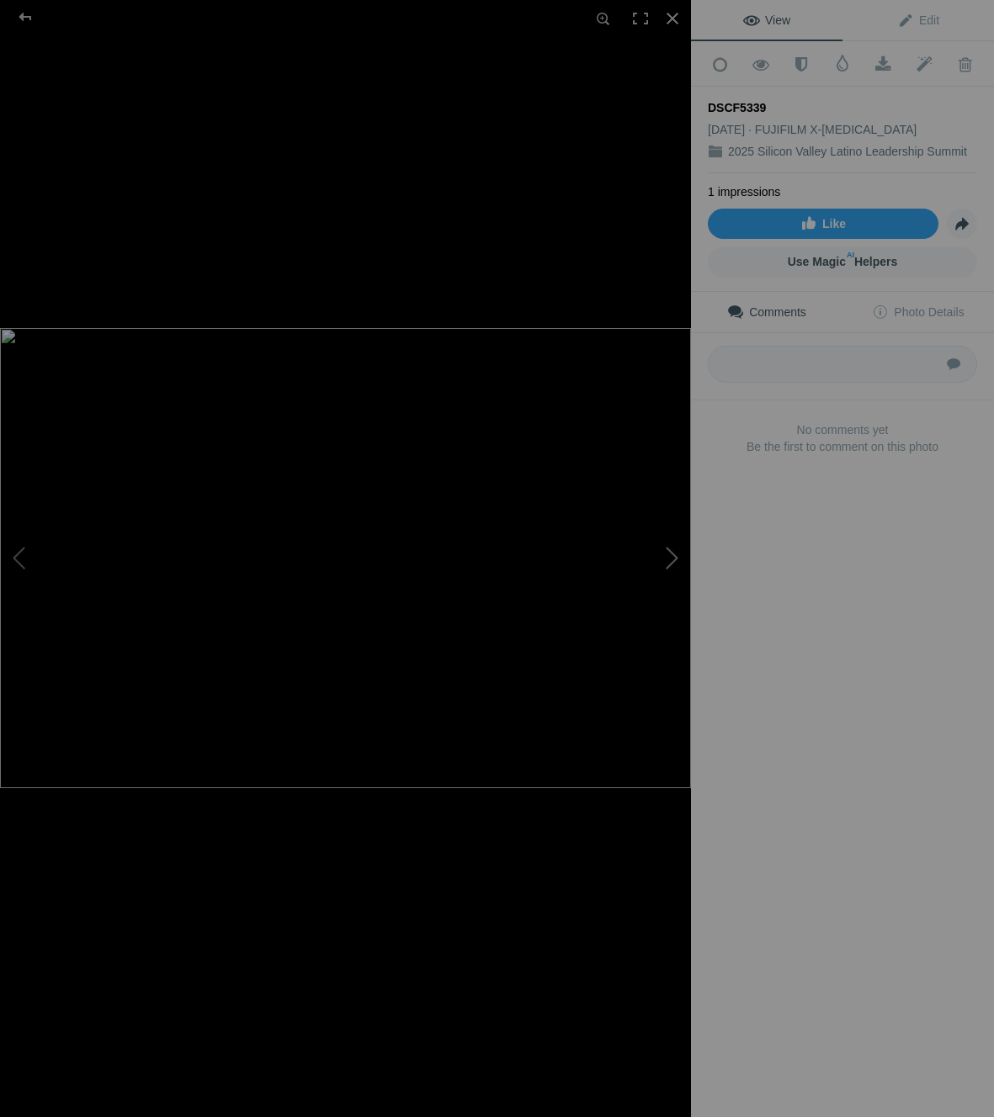
click at [677, 555] on button at bounding box center [628, 559] width 126 height 402
click at [764, 59] on span at bounding box center [761, 64] width 41 height 17
click at [672, 560] on button at bounding box center [628, 559] width 126 height 402
click at [762, 57] on span at bounding box center [761, 64] width 41 height 17
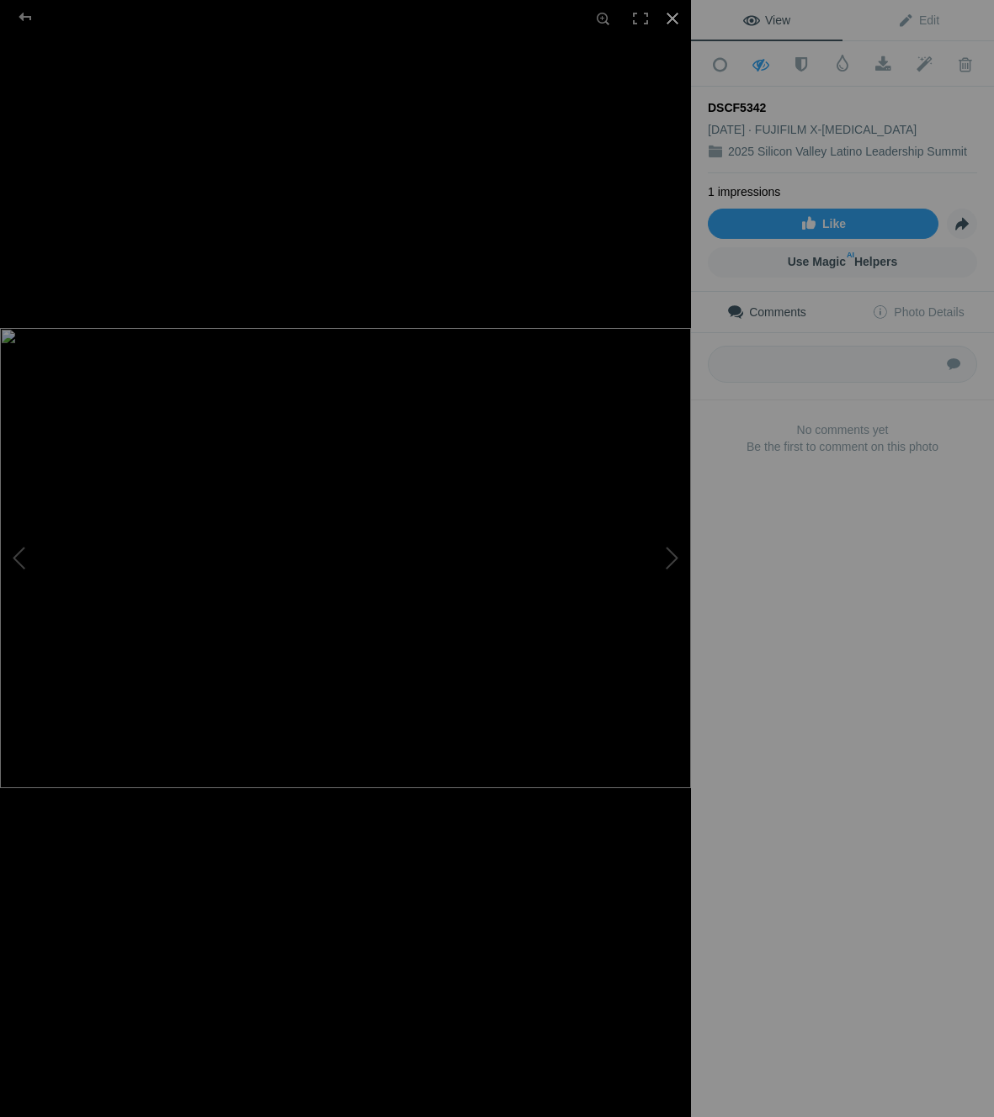
click at [674, 12] on div at bounding box center [672, 18] width 37 height 37
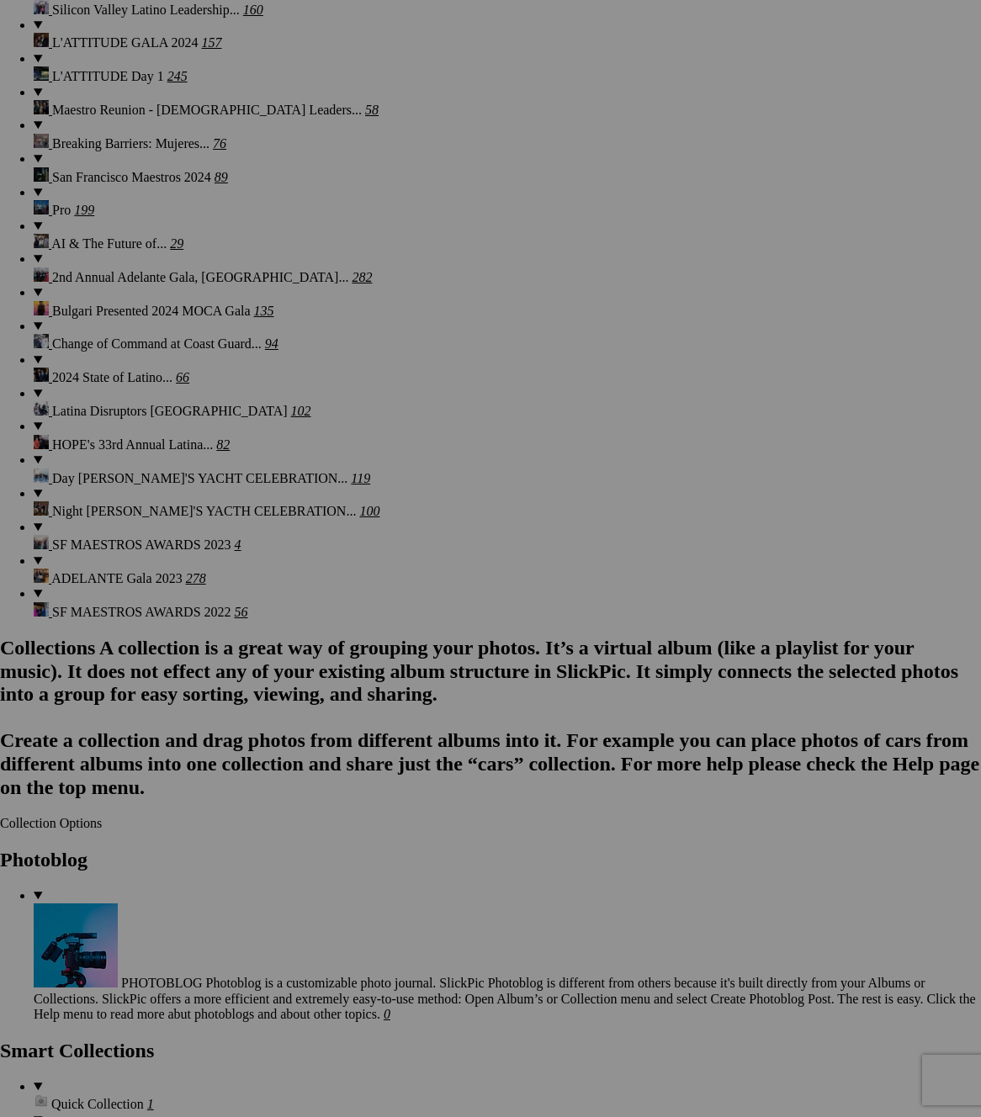
scroll to position [2158, 0]
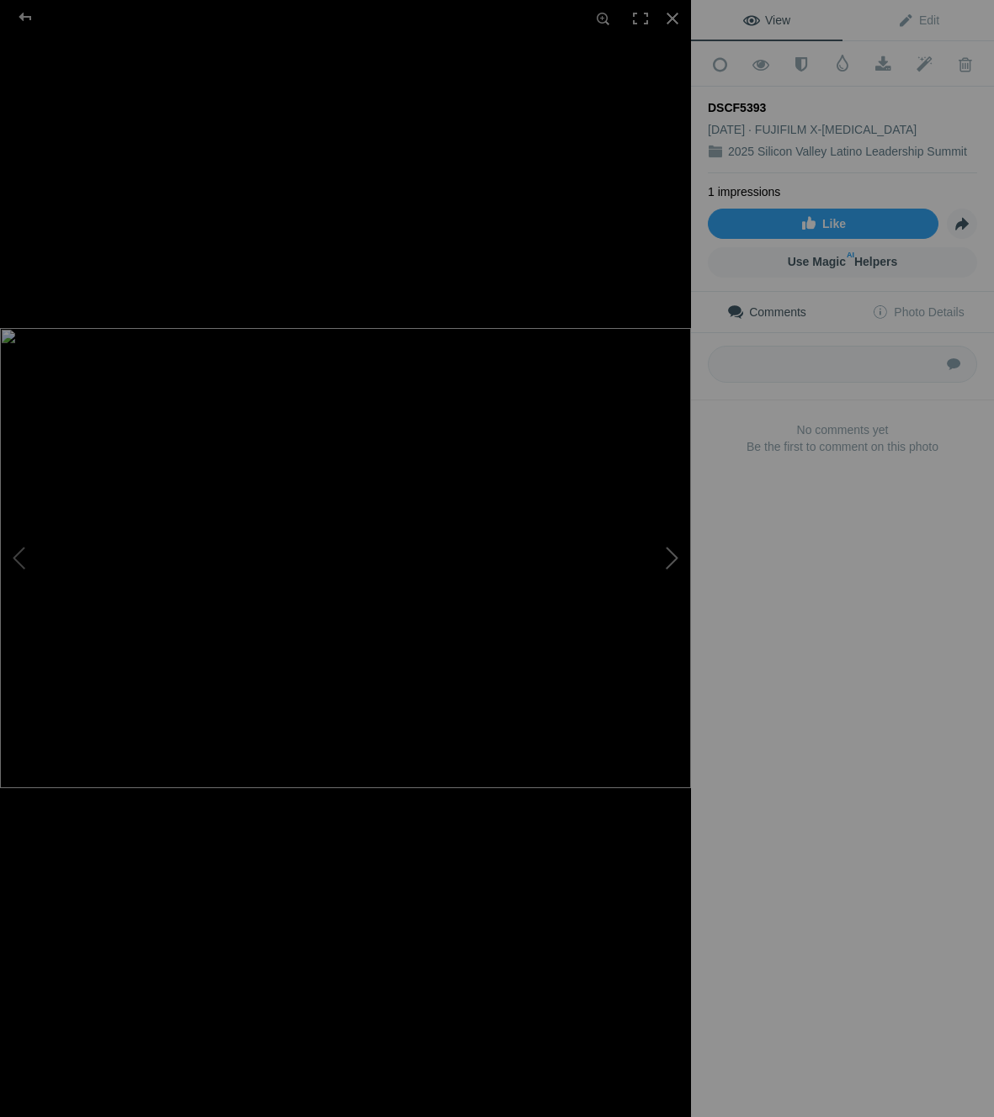
click at [683, 555] on button at bounding box center [628, 559] width 126 height 402
click at [22, 555] on button at bounding box center [63, 559] width 126 height 402
click at [756, 63] on span at bounding box center [761, 64] width 41 height 17
click at [672, 13] on div at bounding box center [672, 18] width 37 height 37
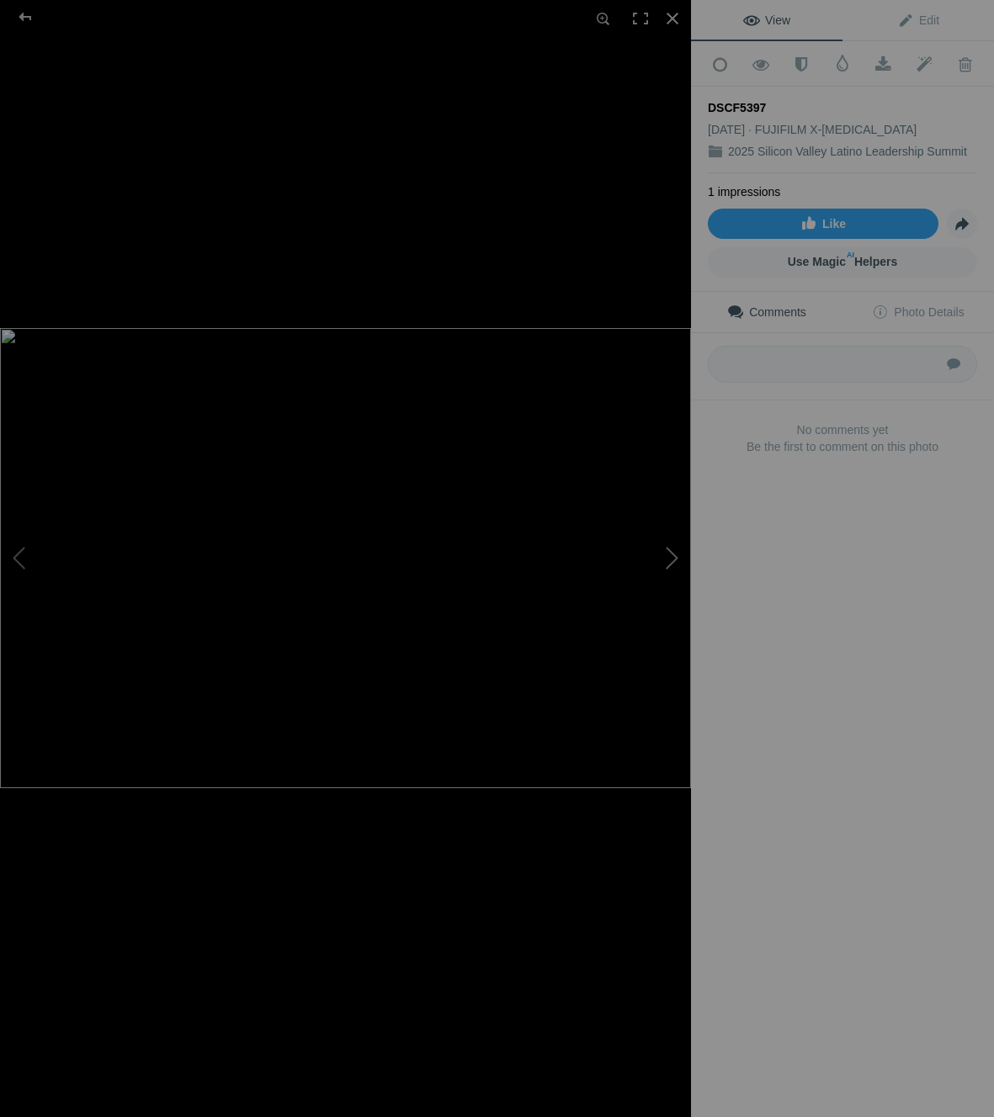
click at [673, 557] on button at bounding box center [628, 559] width 126 height 402
click at [672, 20] on div at bounding box center [672, 18] width 37 height 37
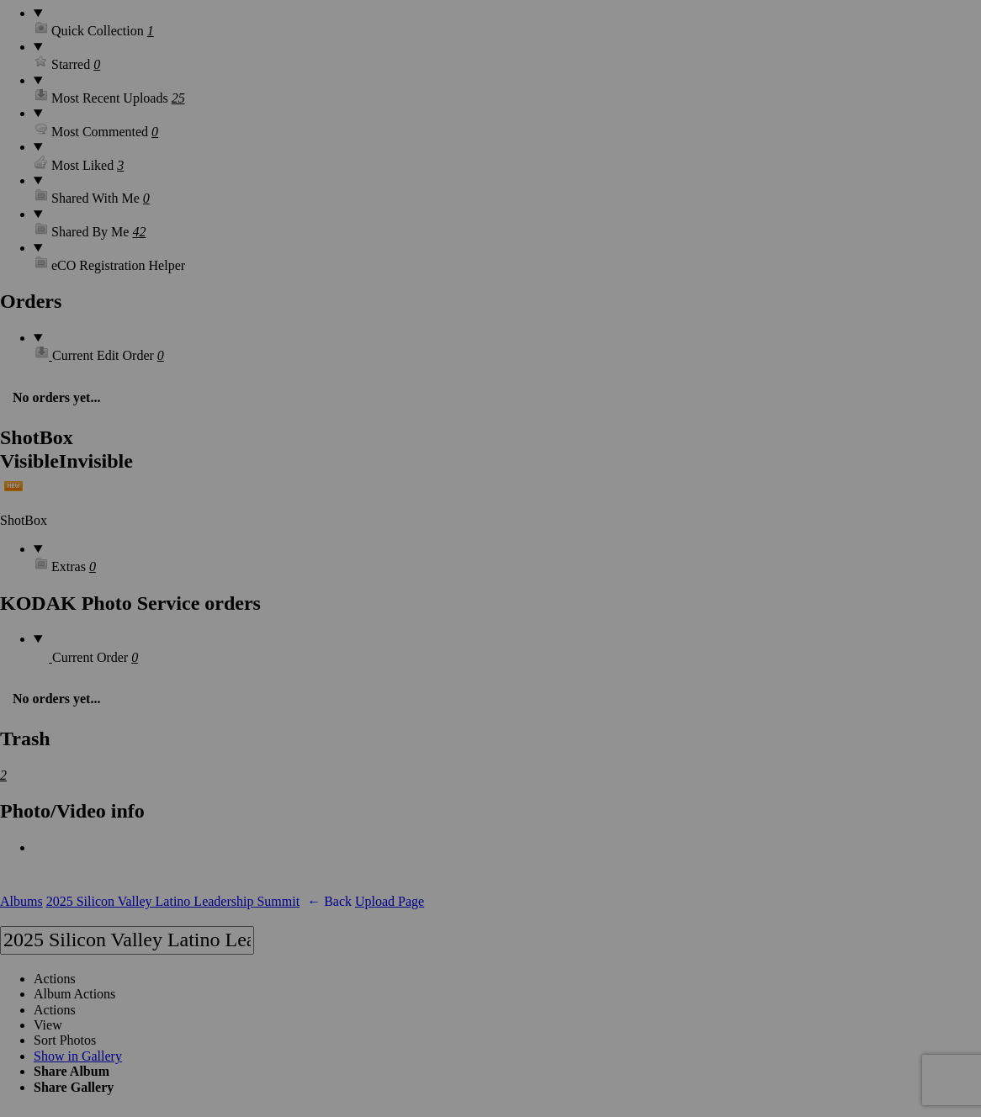
scroll to position [2763, 0]
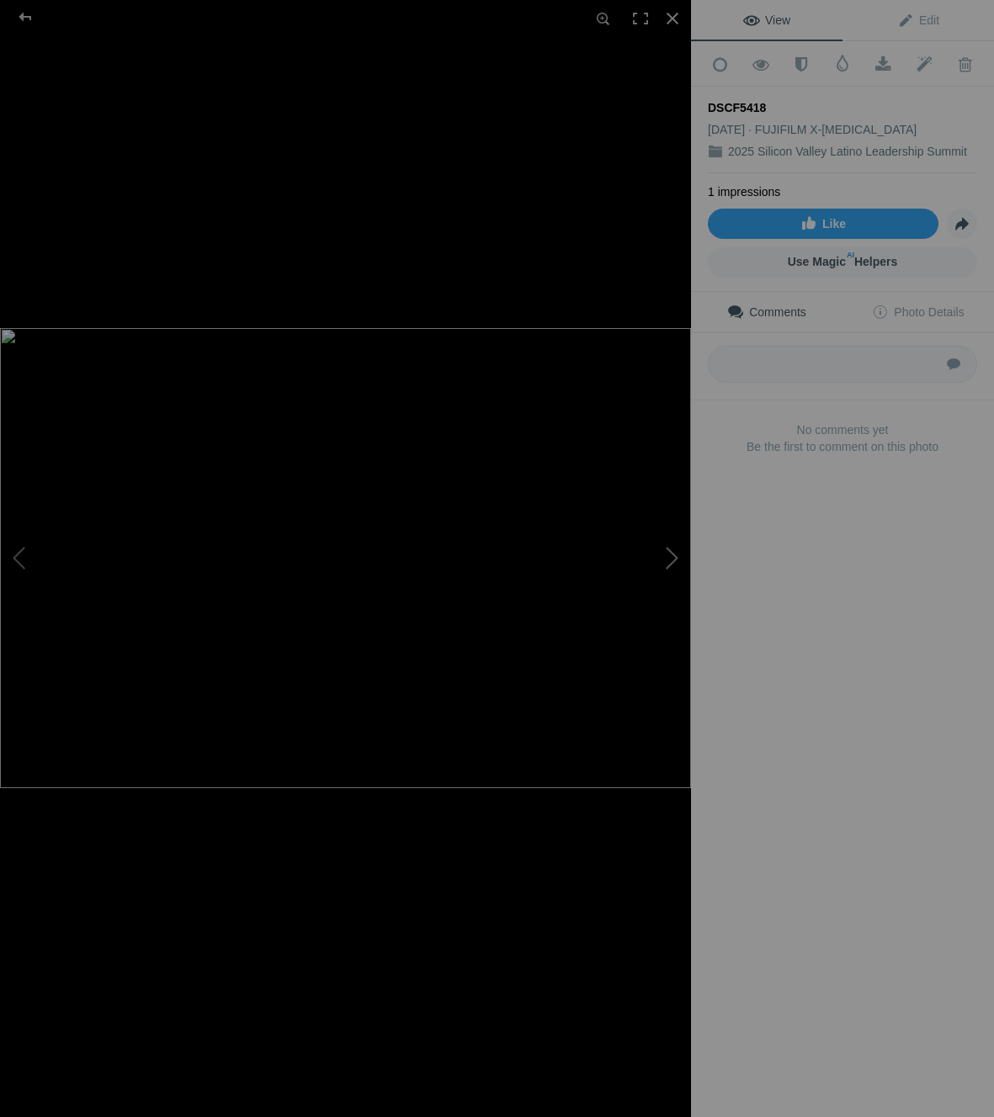
click at [660, 556] on button at bounding box center [628, 559] width 126 height 402
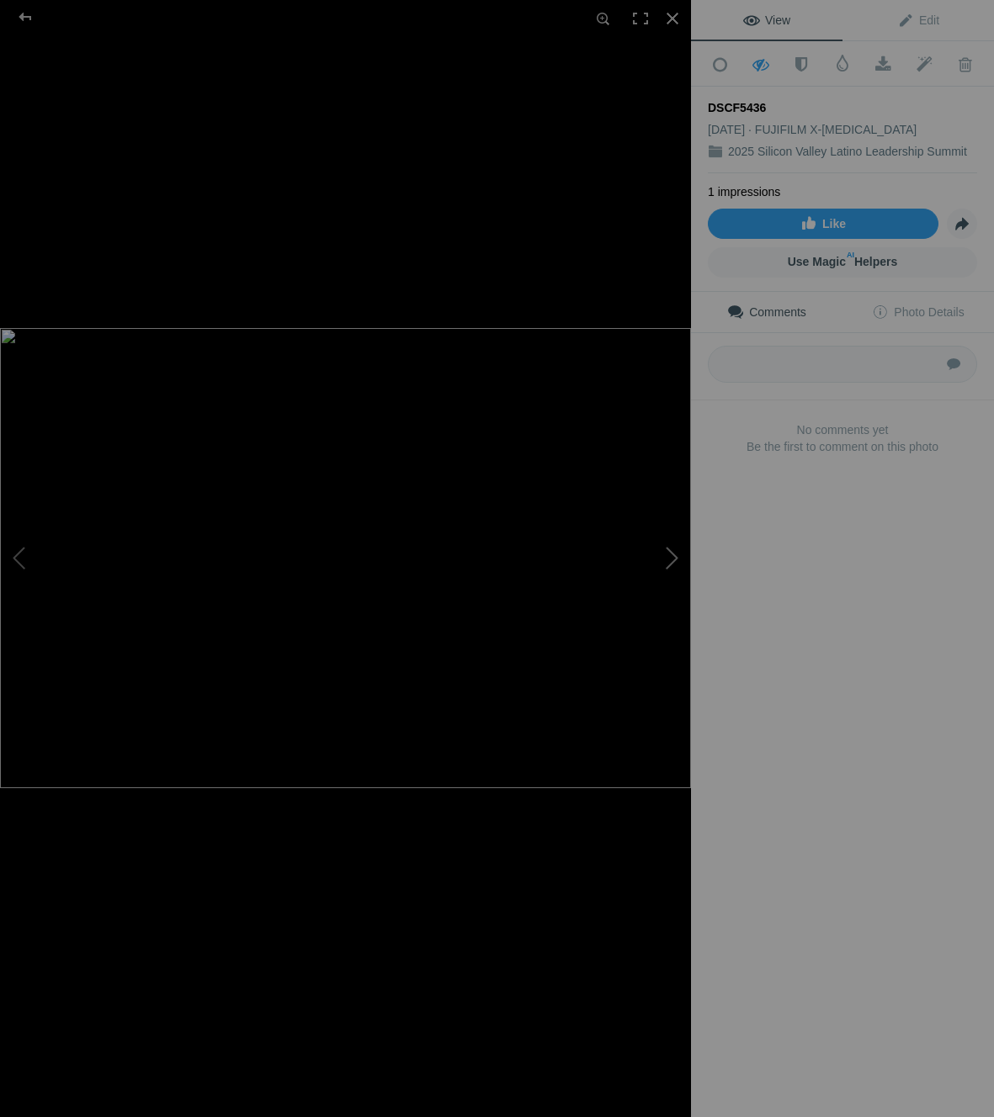
click at [658, 574] on button at bounding box center [628, 559] width 126 height 402
click at [754, 66] on span at bounding box center [761, 64] width 41 height 17
click at [658, 556] on button at bounding box center [628, 559] width 126 height 402
click at [661, 580] on button at bounding box center [628, 559] width 126 height 402
click at [668, 16] on div at bounding box center [672, 18] width 37 height 37
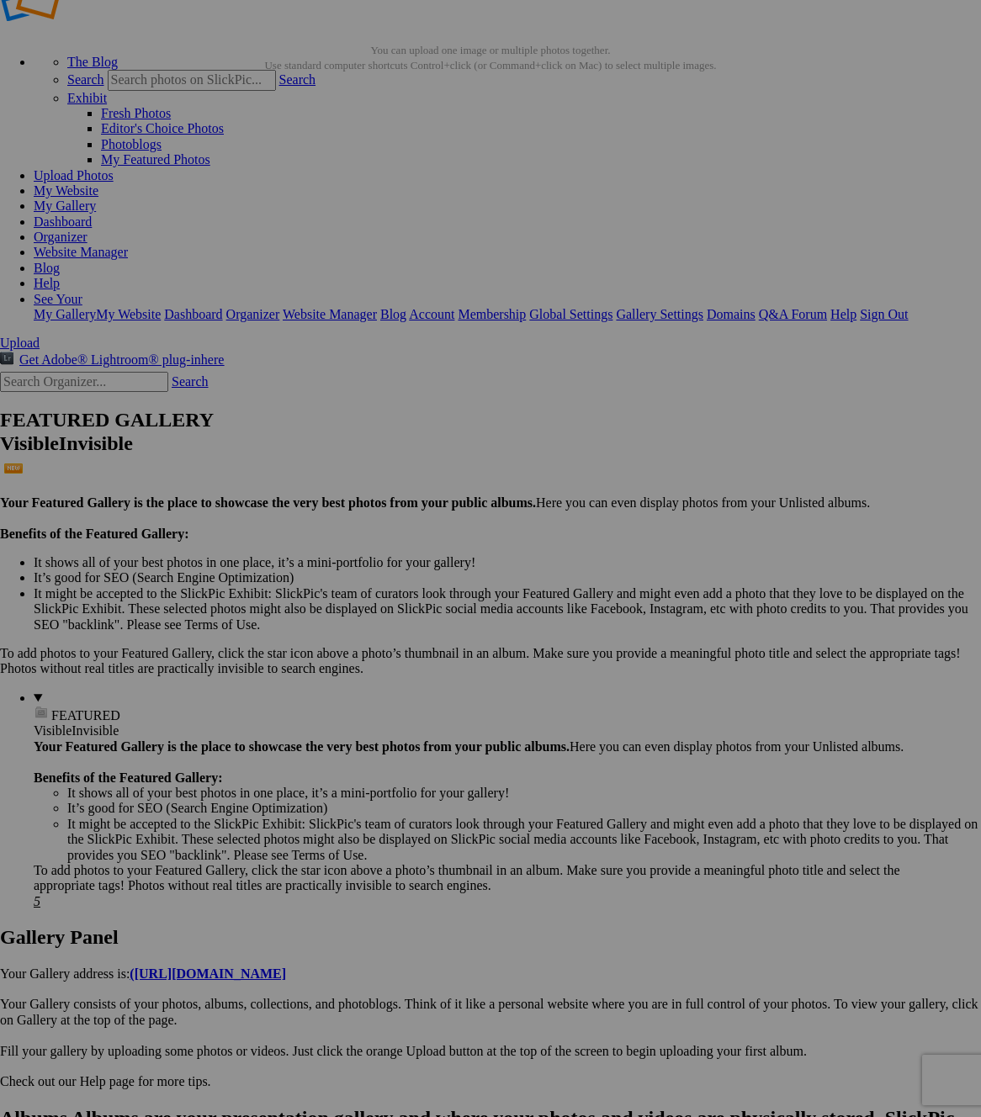
scroll to position [0, 0]
